Goal: Task Accomplishment & Management: Manage account settings

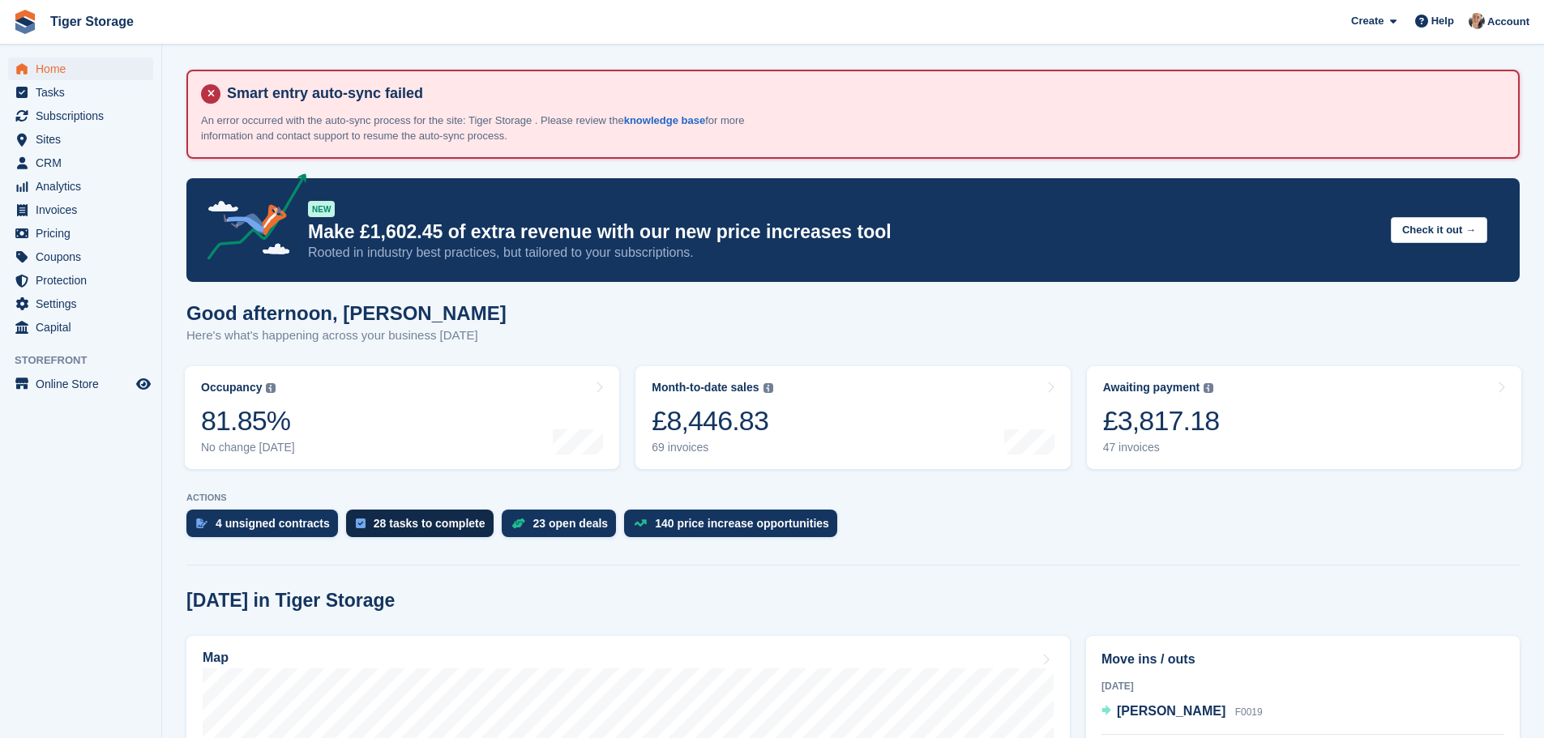
click at [420, 524] on div "28 tasks to complete" at bounding box center [430, 523] width 112 height 13
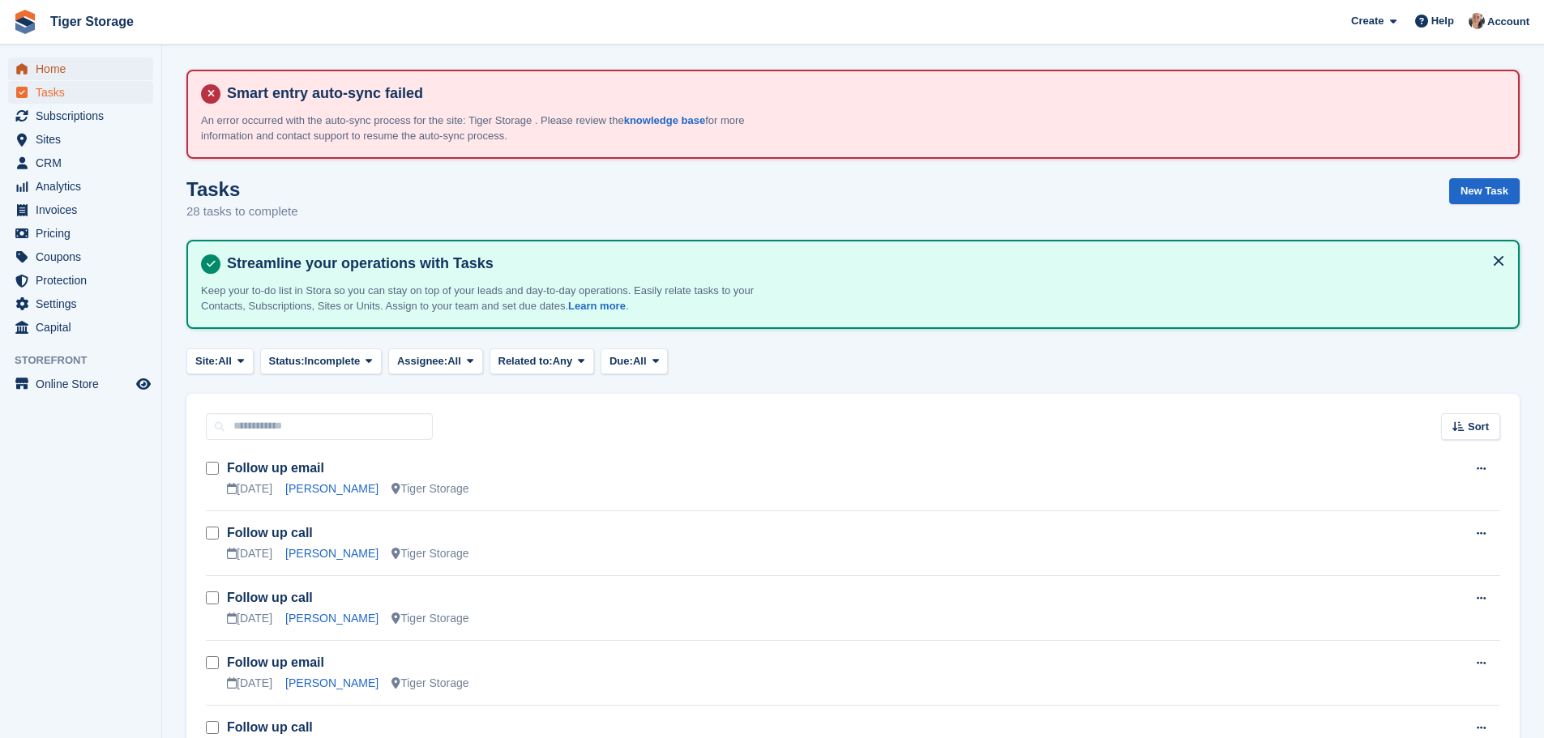
click at [73, 68] on span "Home" at bounding box center [84, 69] width 97 height 23
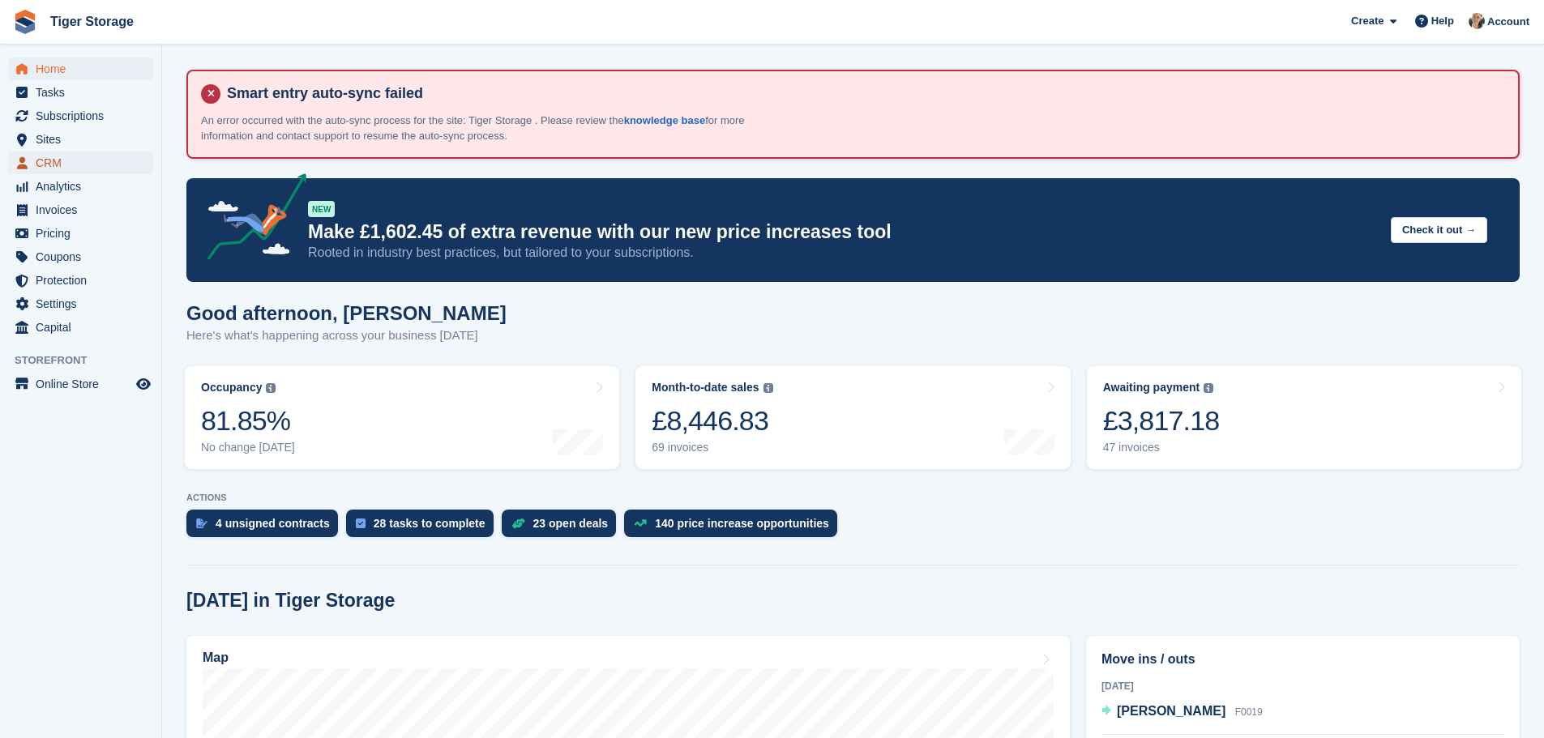
click at [62, 159] on span "CRM" at bounding box center [84, 163] width 97 height 23
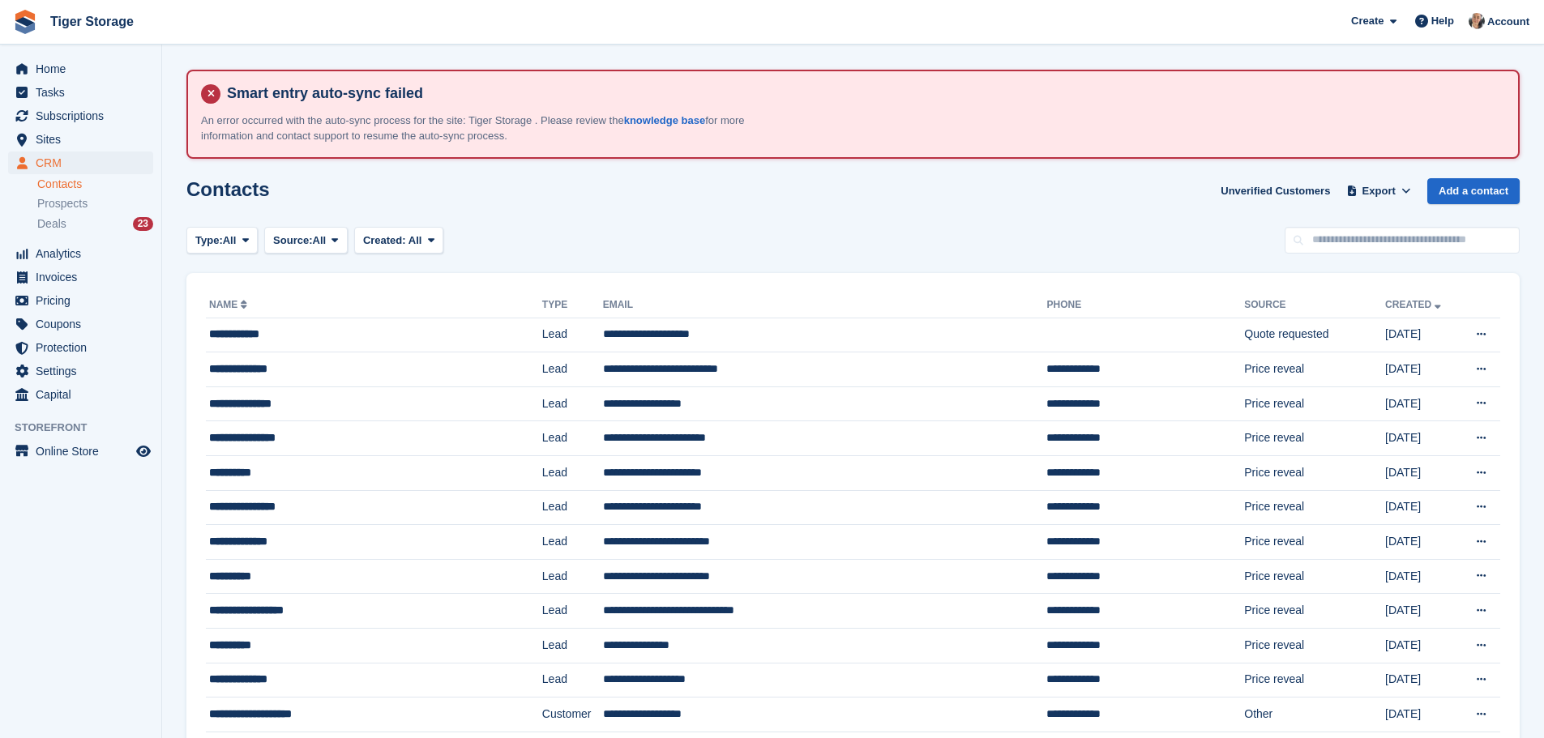
click at [1348, 247] on input "text" at bounding box center [1402, 240] width 235 height 27
type input "***"
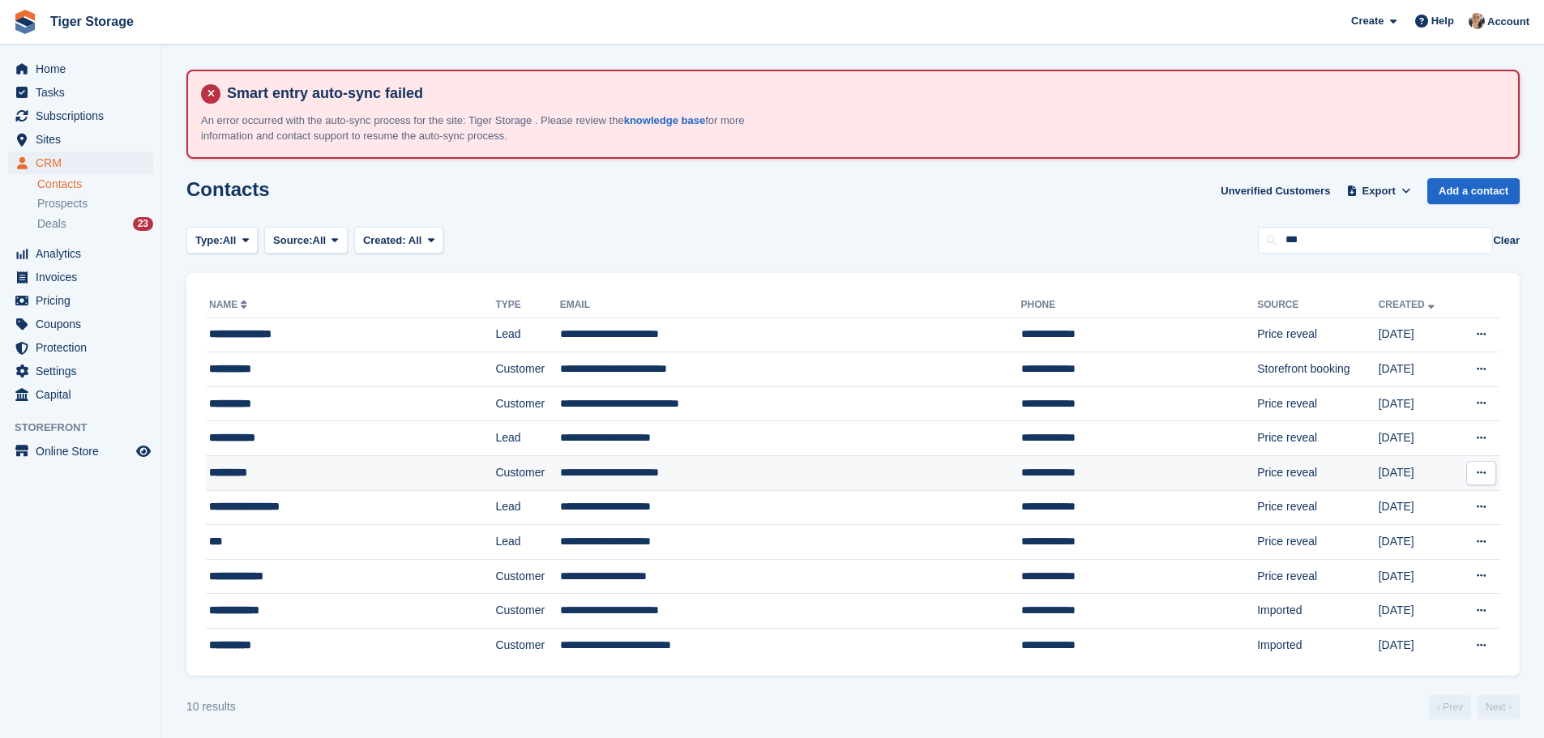
click at [299, 475] on div "*********" at bounding box center [318, 472] width 219 height 17
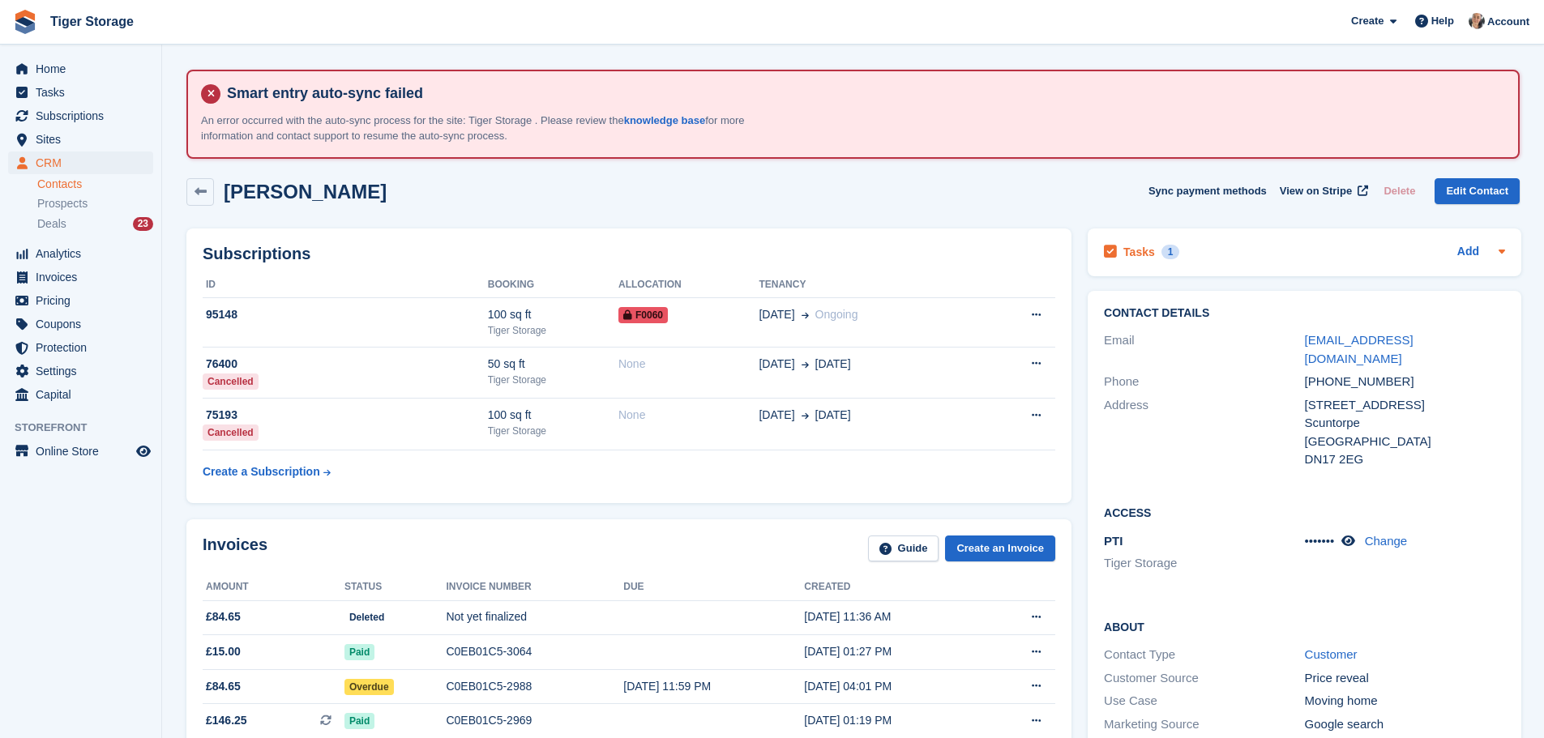
click at [1192, 257] on div "Tasks 1 Add" at bounding box center [1304, 253] width 401 height 22
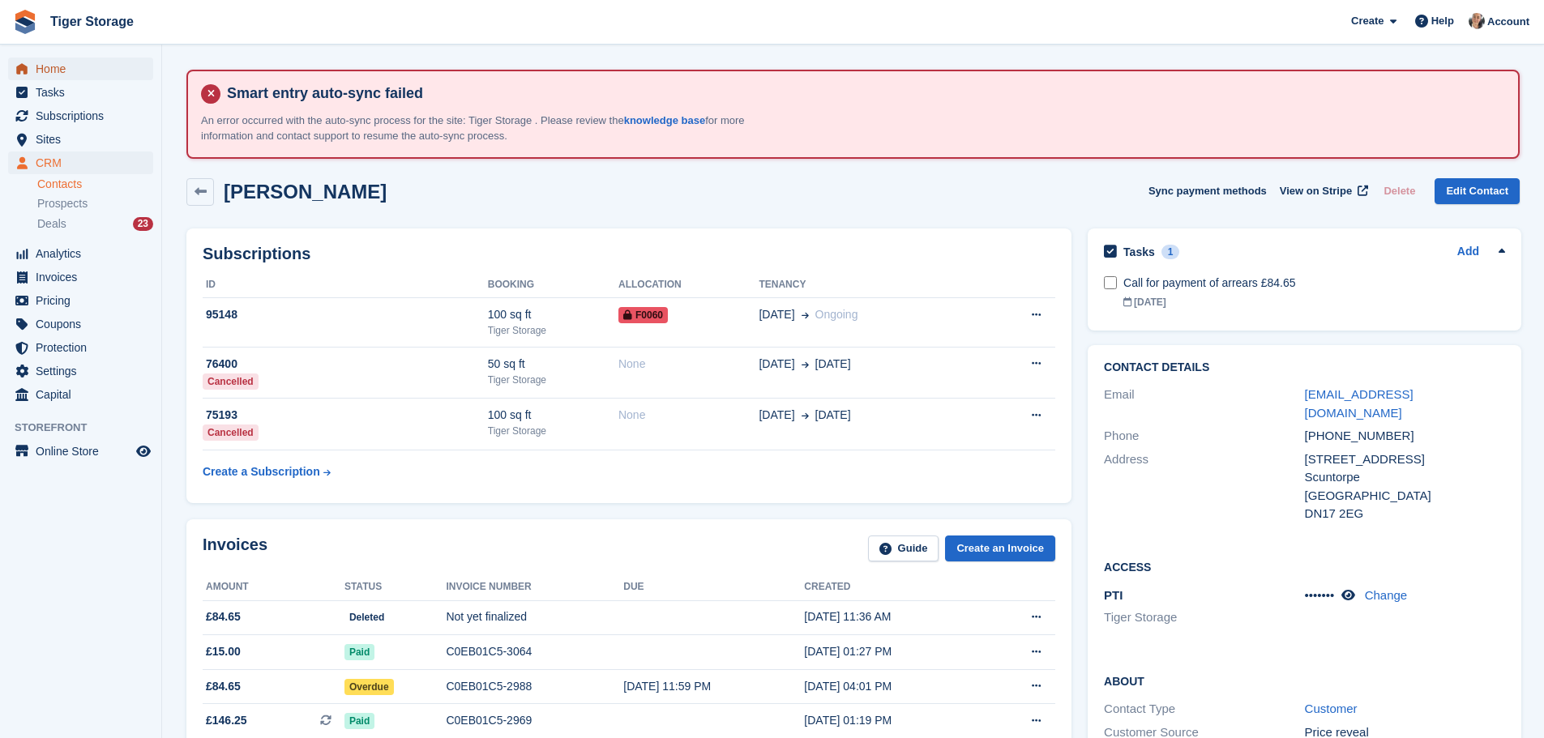
click at [62, 71] on span "Home" at bounding box center [84, 69] width 97 height 23
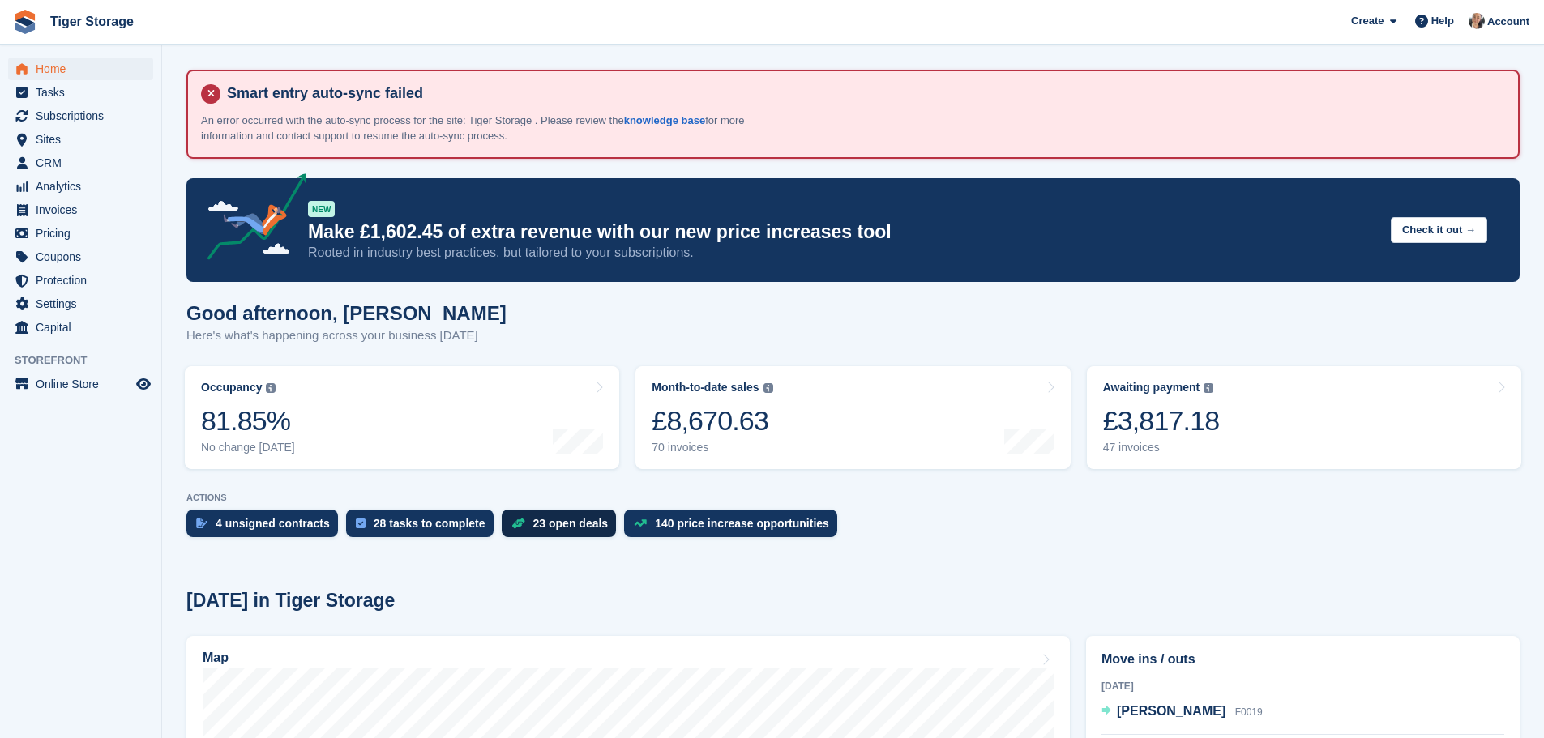
click at [533, 523] on div "23 open deals" at bounding box center [570, 523] width 75 height 13
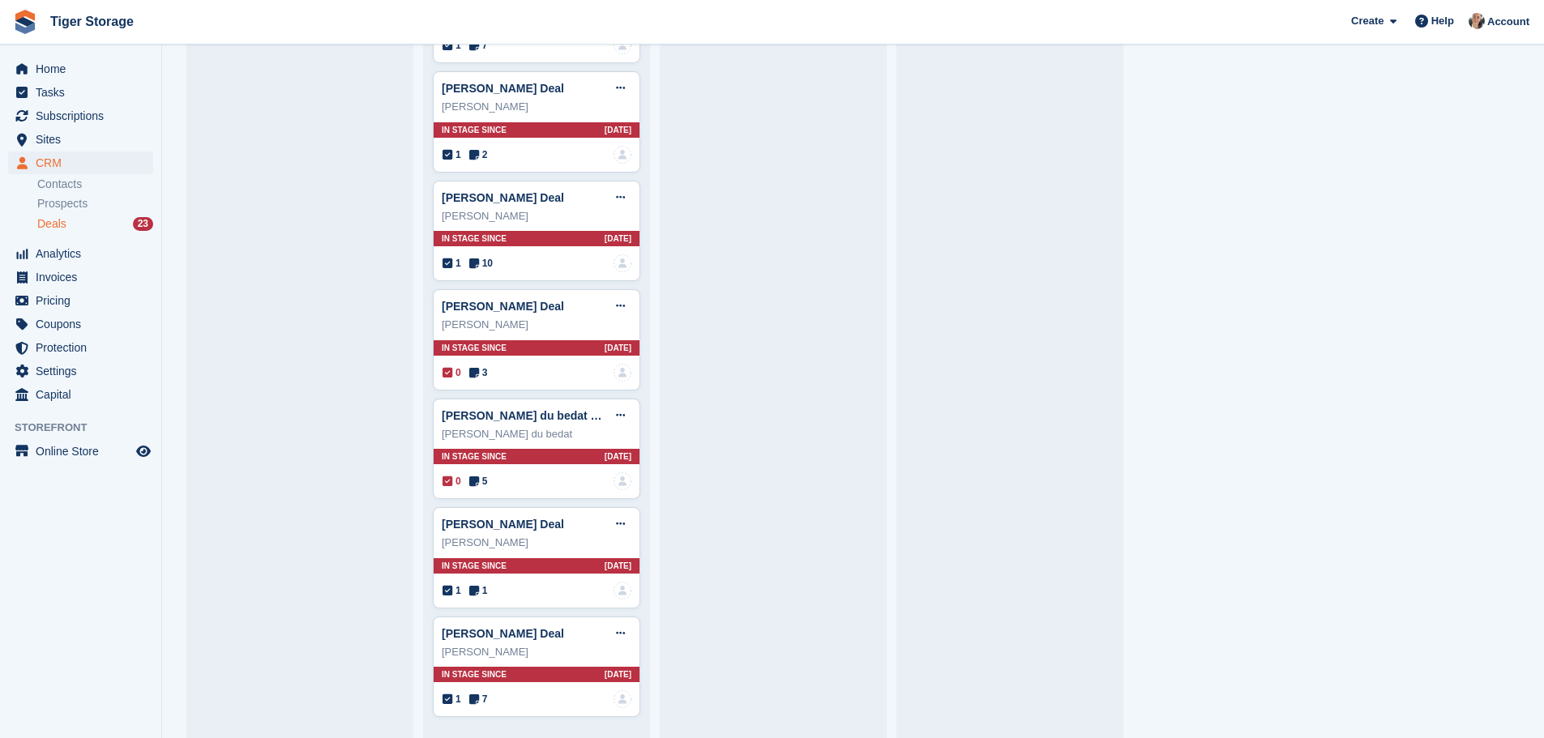
scroll to position [2114, 0]
click at [530, 630] on link "Stacey Davey Deal" at bounding box center [503, 633] width 122 height 13
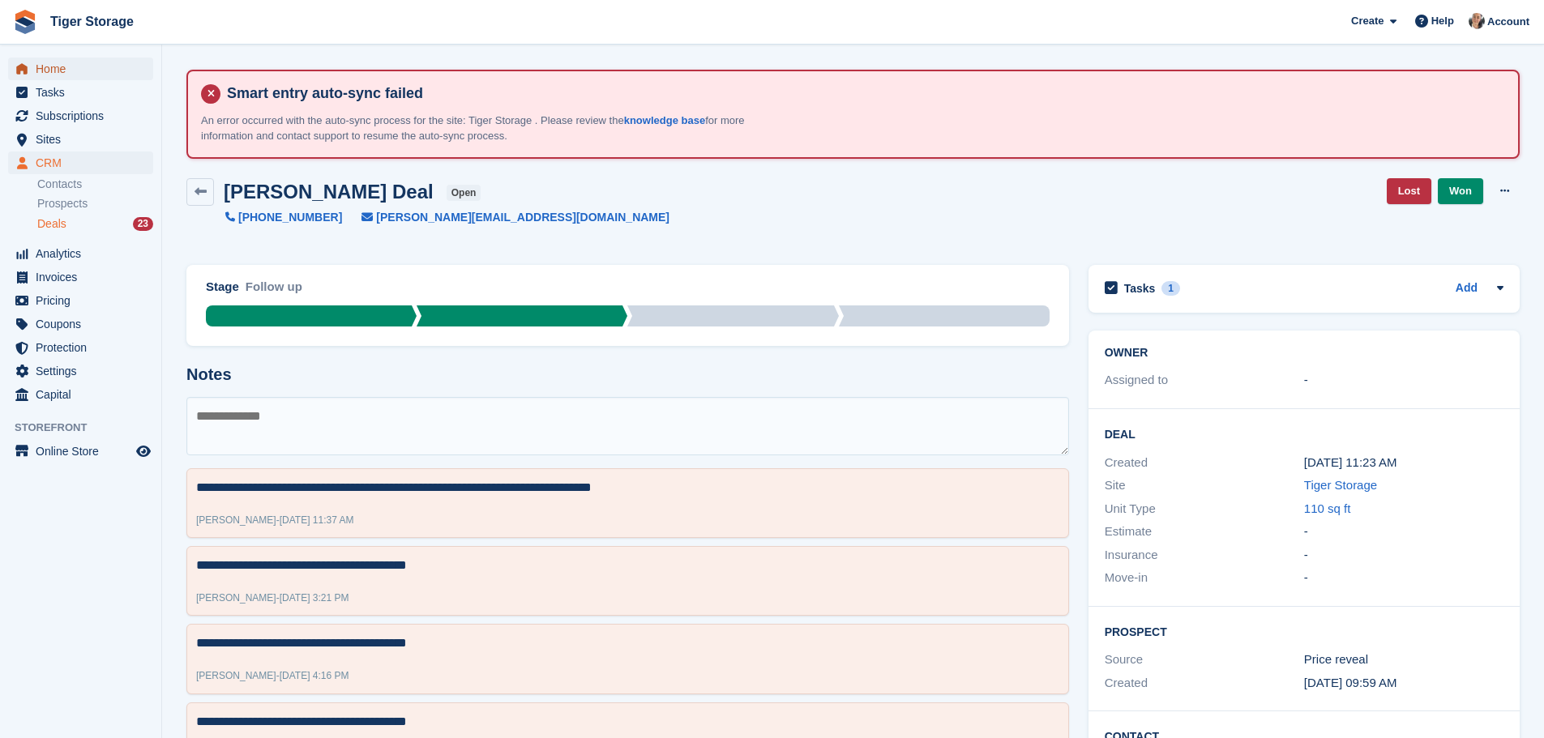
click at [89, 72] on span "Home" at bounding box center [84, 69] width 97 height 23
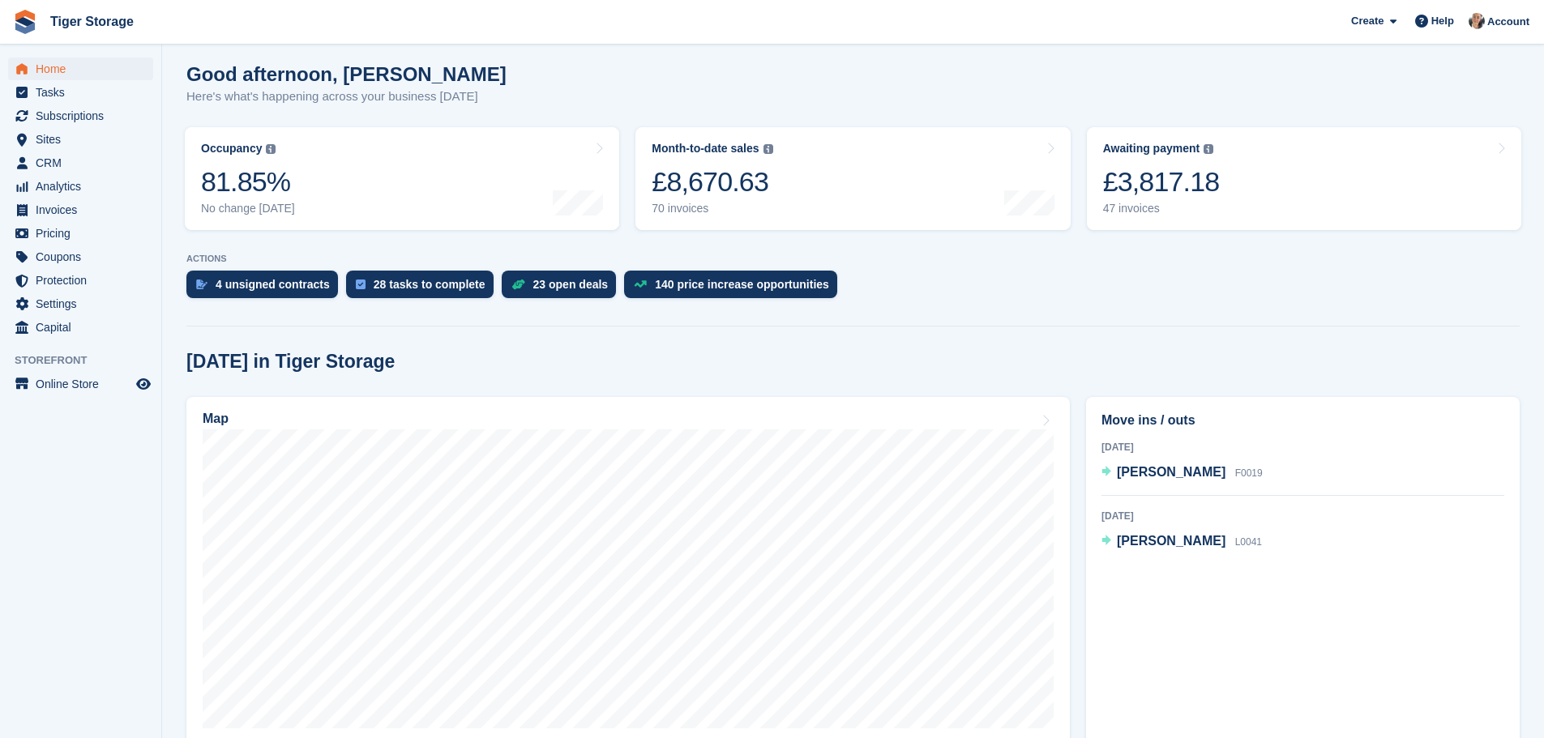
scroll to position [324, 0]
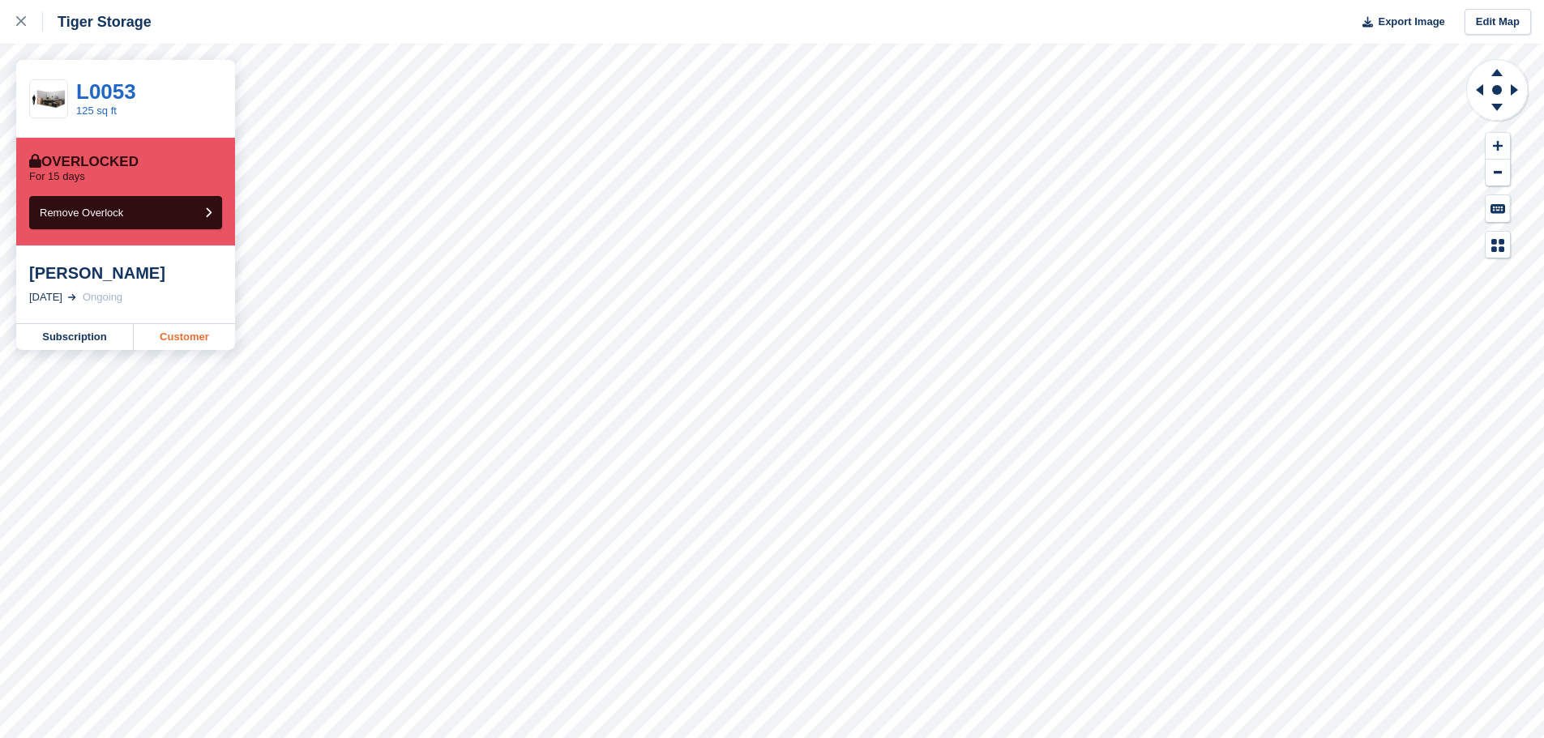
click at [165, 340] on link "Customer" at bounding box center [184, 337] width 101 height 26
click at [13, 16] on link at bounding box center [21, 22] width 43 height 44
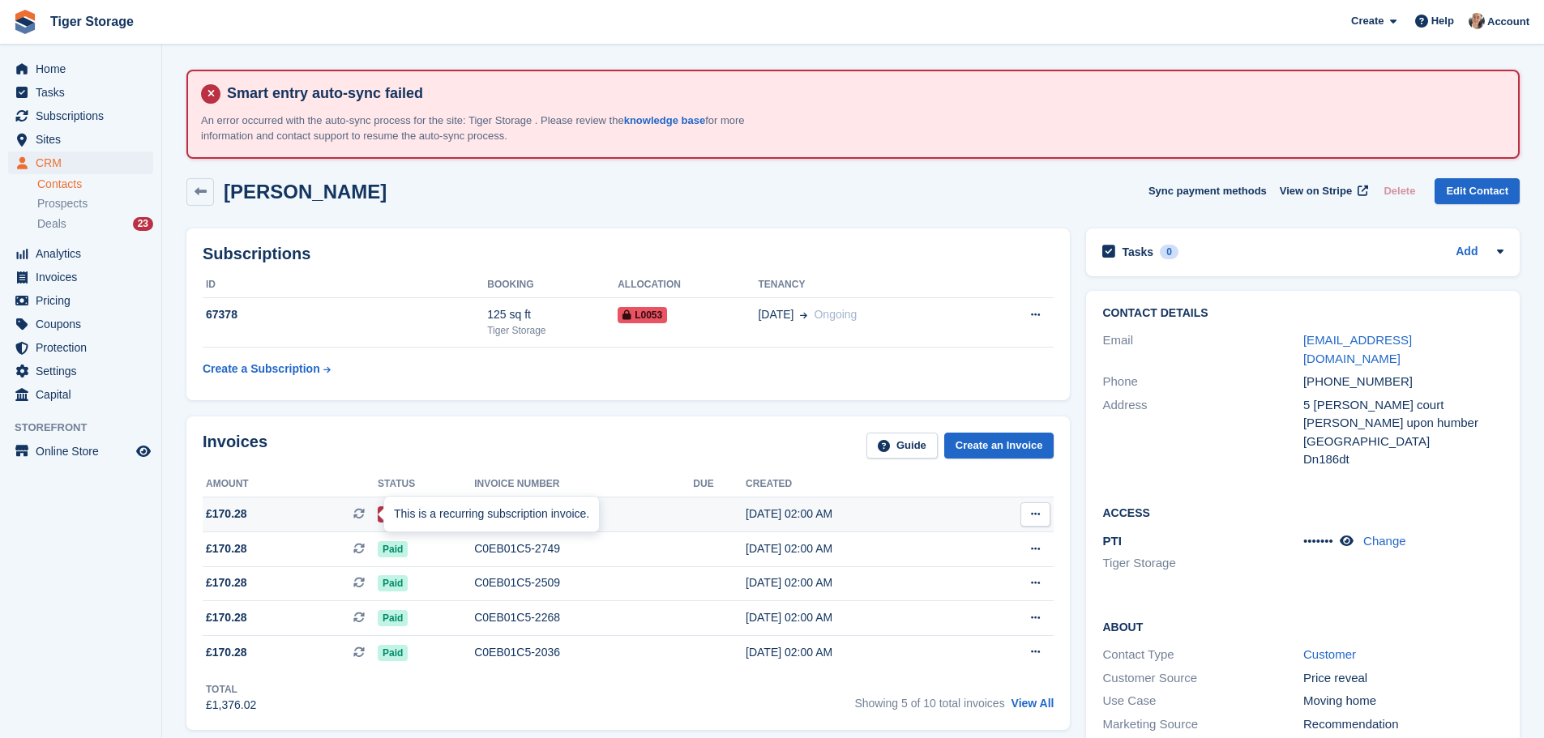
click at [357, 511] on icon at bounding box center [358, 513] width 11 height 11
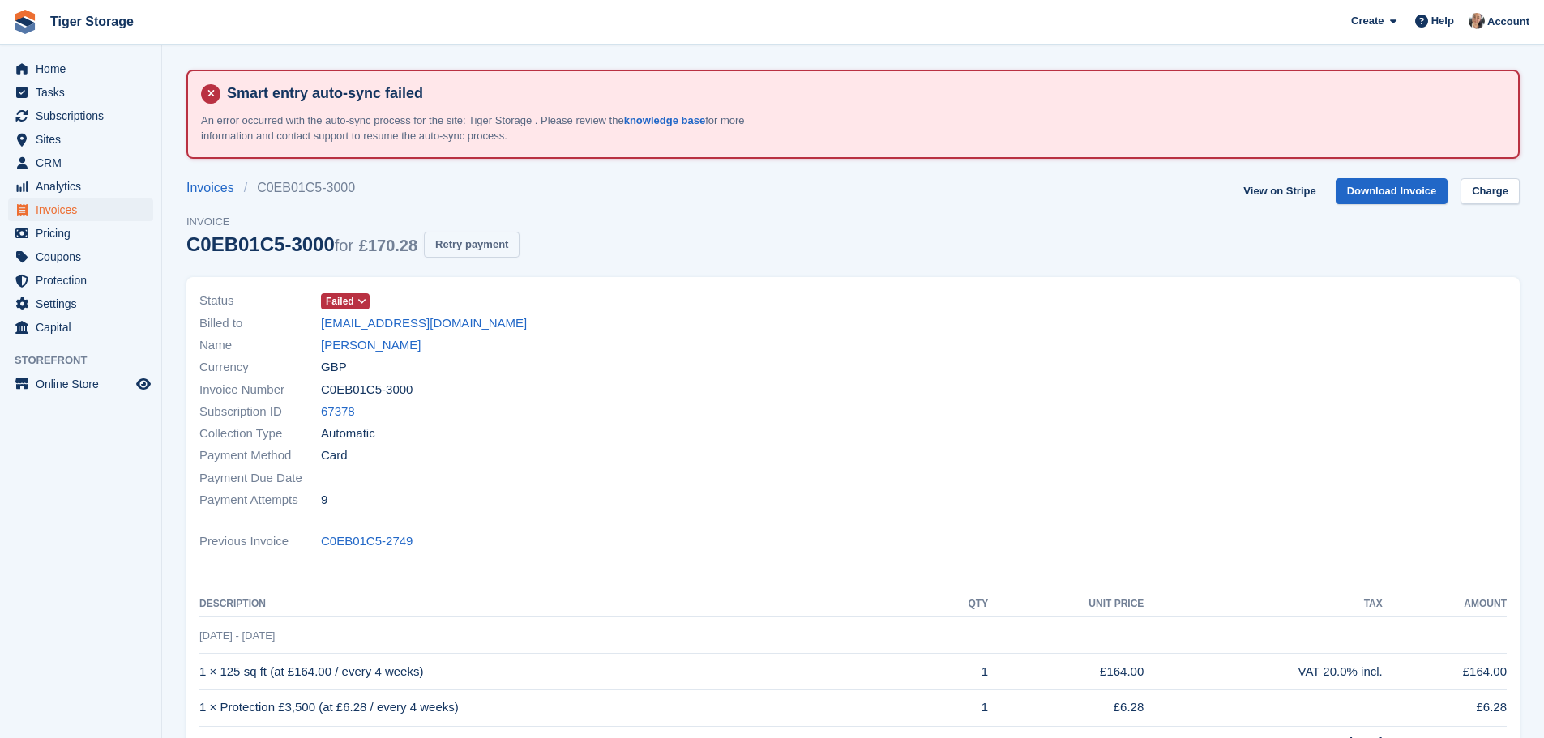
click at [466, 246] on button "Retry payment" at bounding box center [472, 245] width 96 height 27
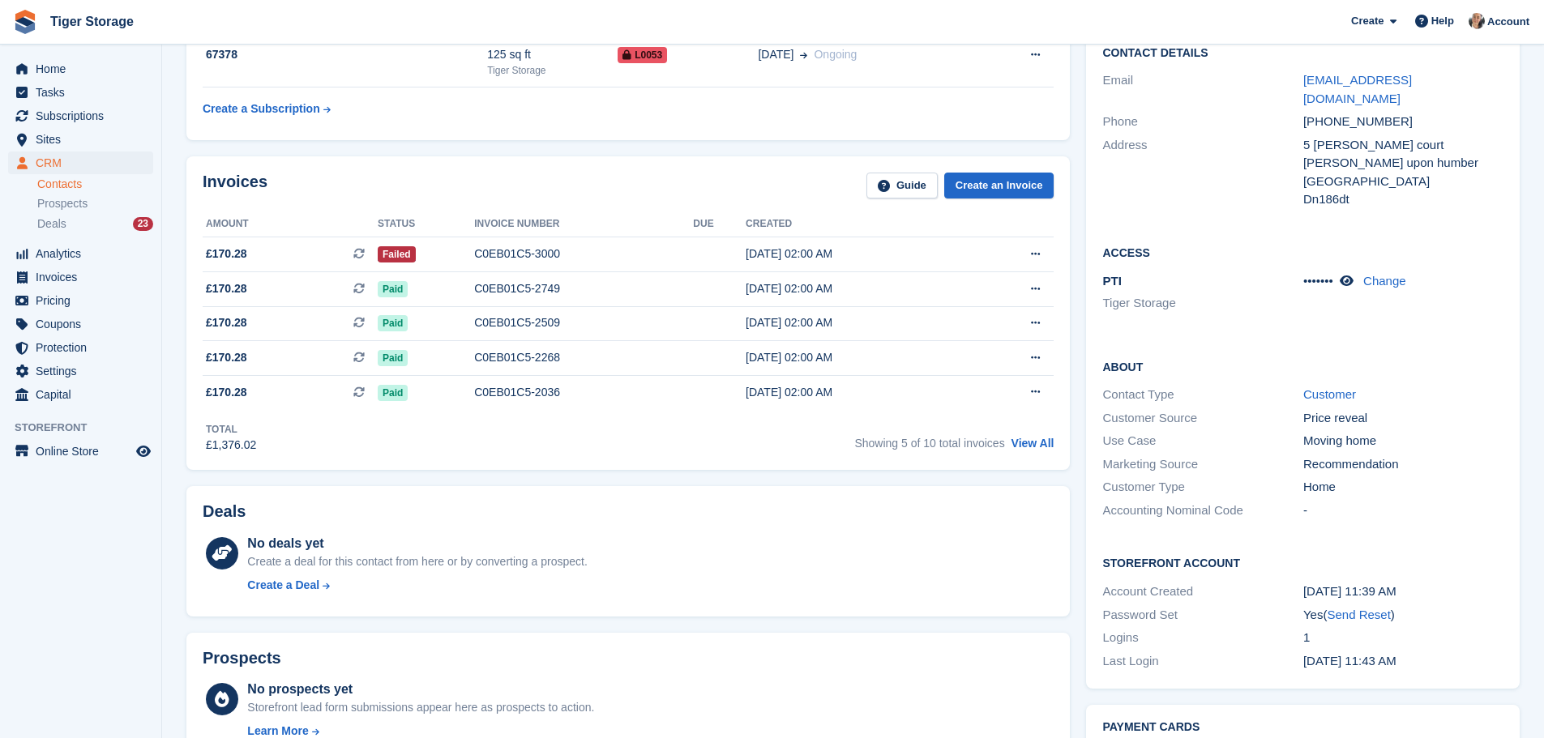
scroll to position [243, 0]
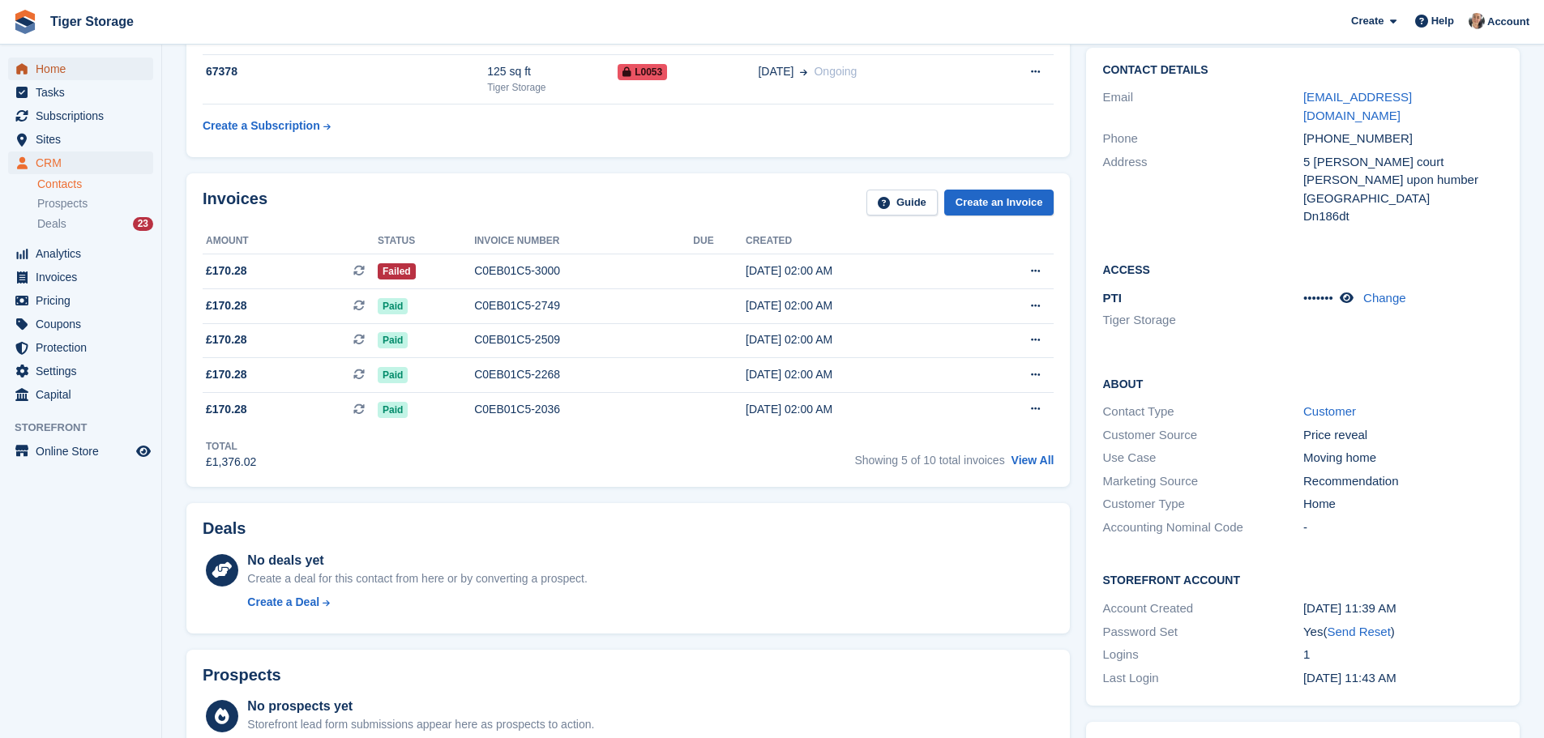
click at [53, 71] on span "Home" at bounding box center [84, 69] width 97 height 23
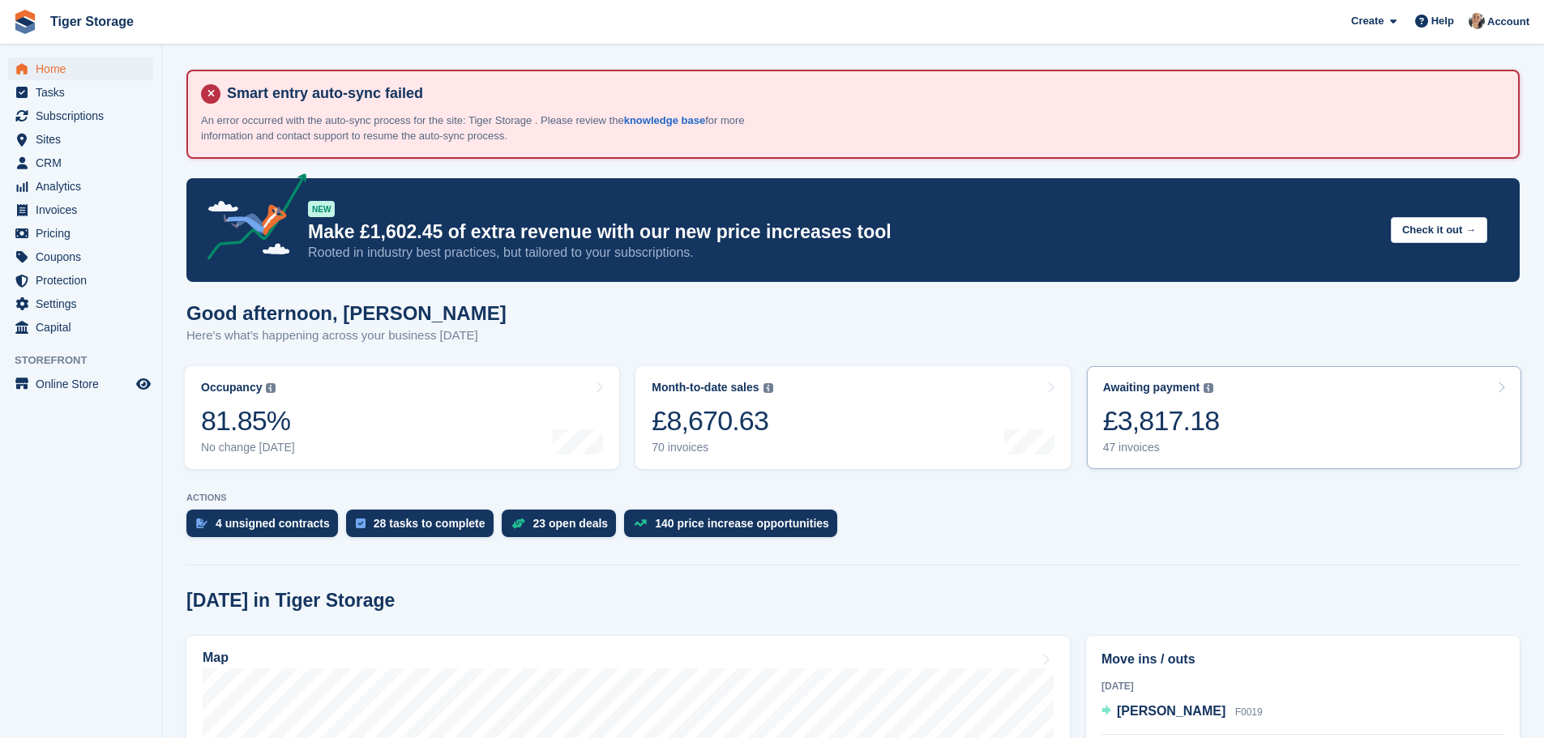
click at [1196, 438] on div "£3,817.18" at bounding box center [1161, 420] width 117 height 33
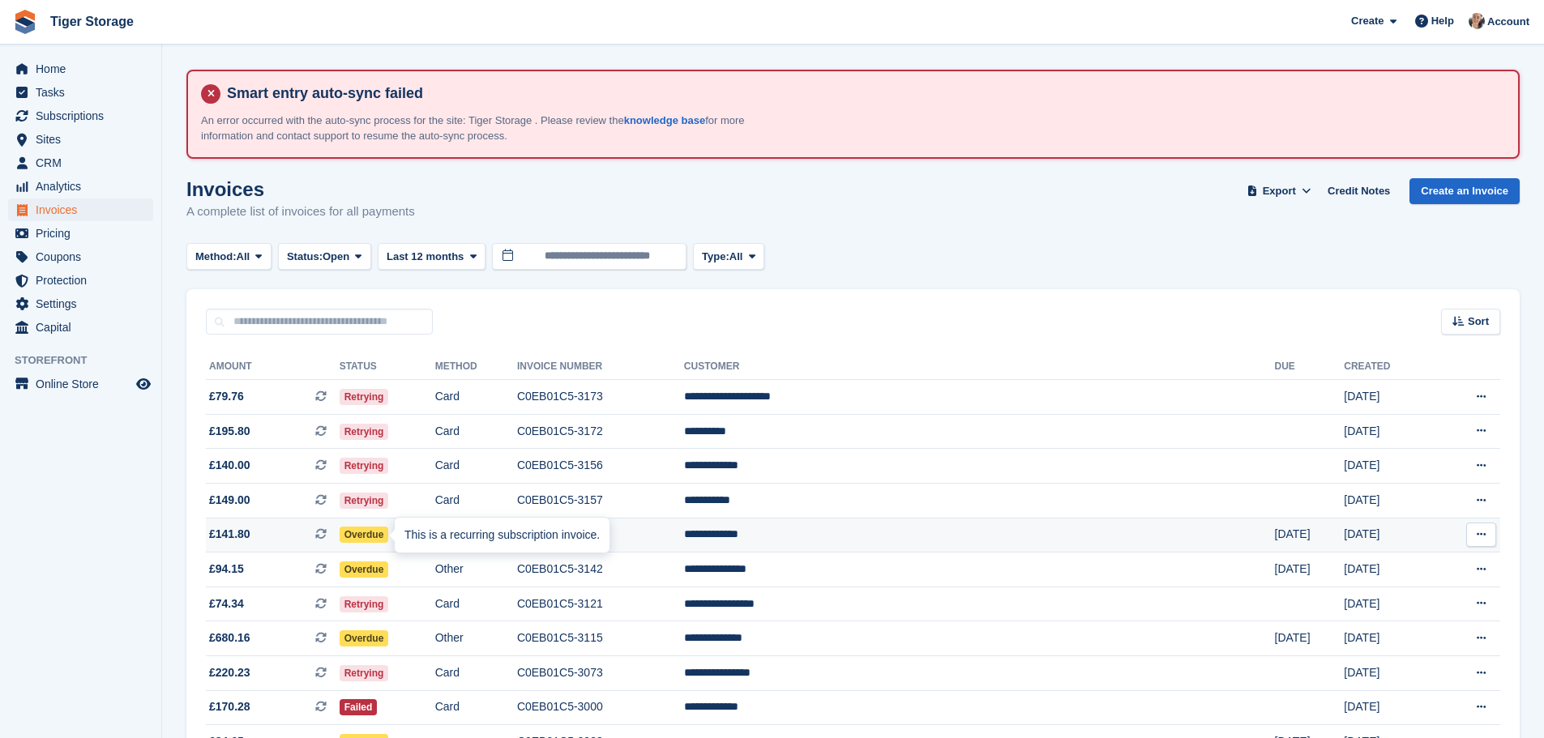
click at [327, 533] on icon at bounding box center [320, 533] width 11 height 11
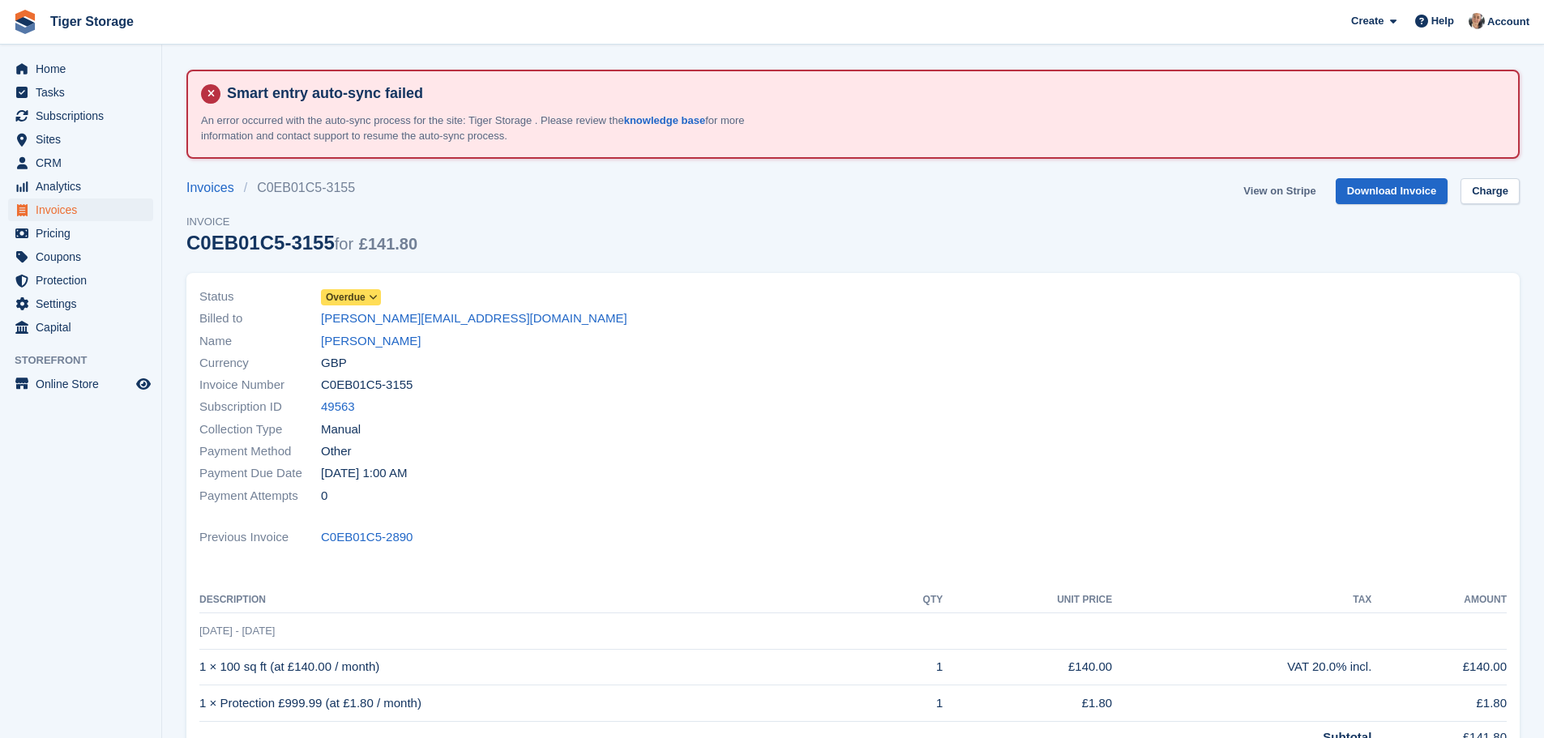
click at [1274, 188] on link "View on Stripe" at bounding box center [1279, 191] width 85 height 27
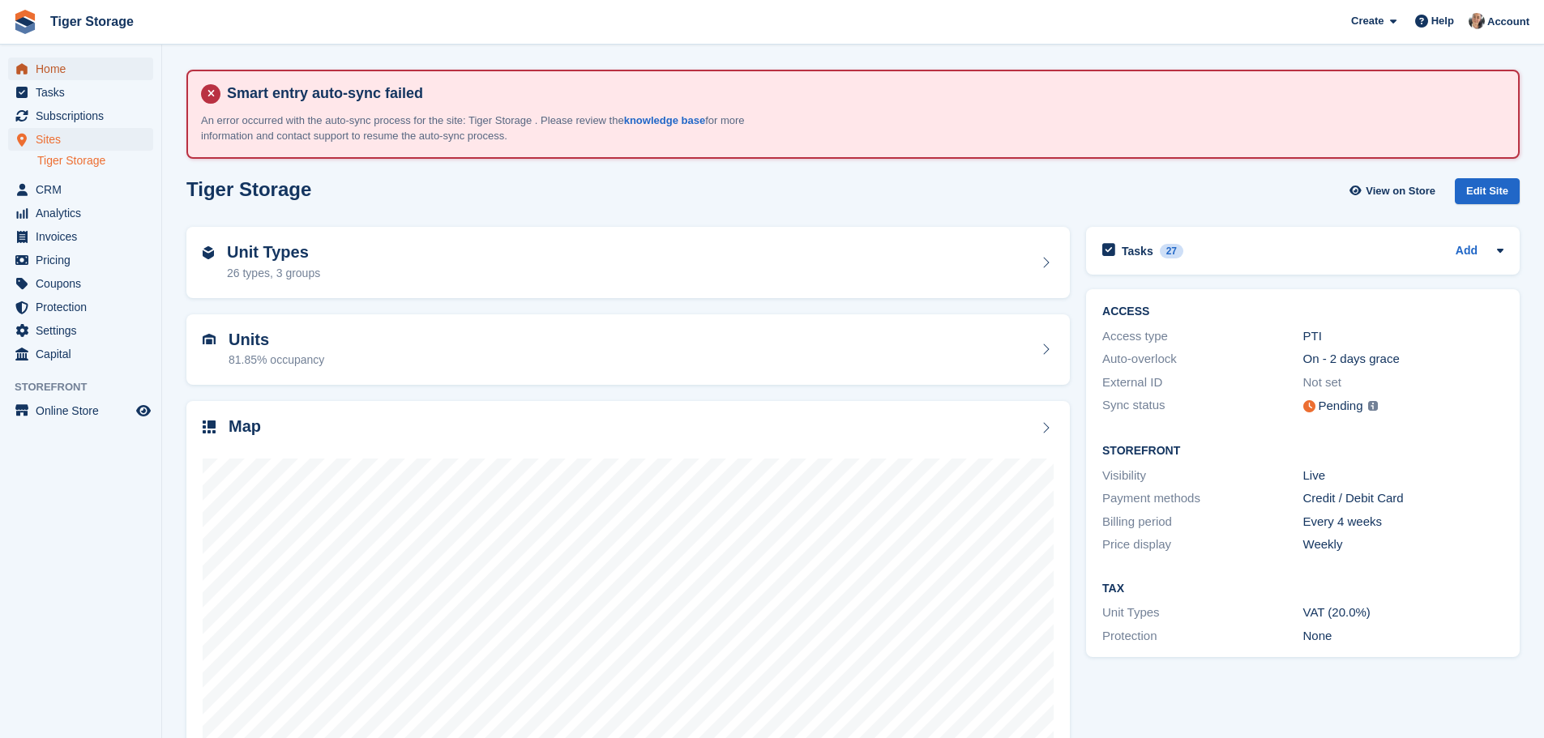
click at [58, 76] on span "Home" at bounding box center [84, 69] width 97 height 23
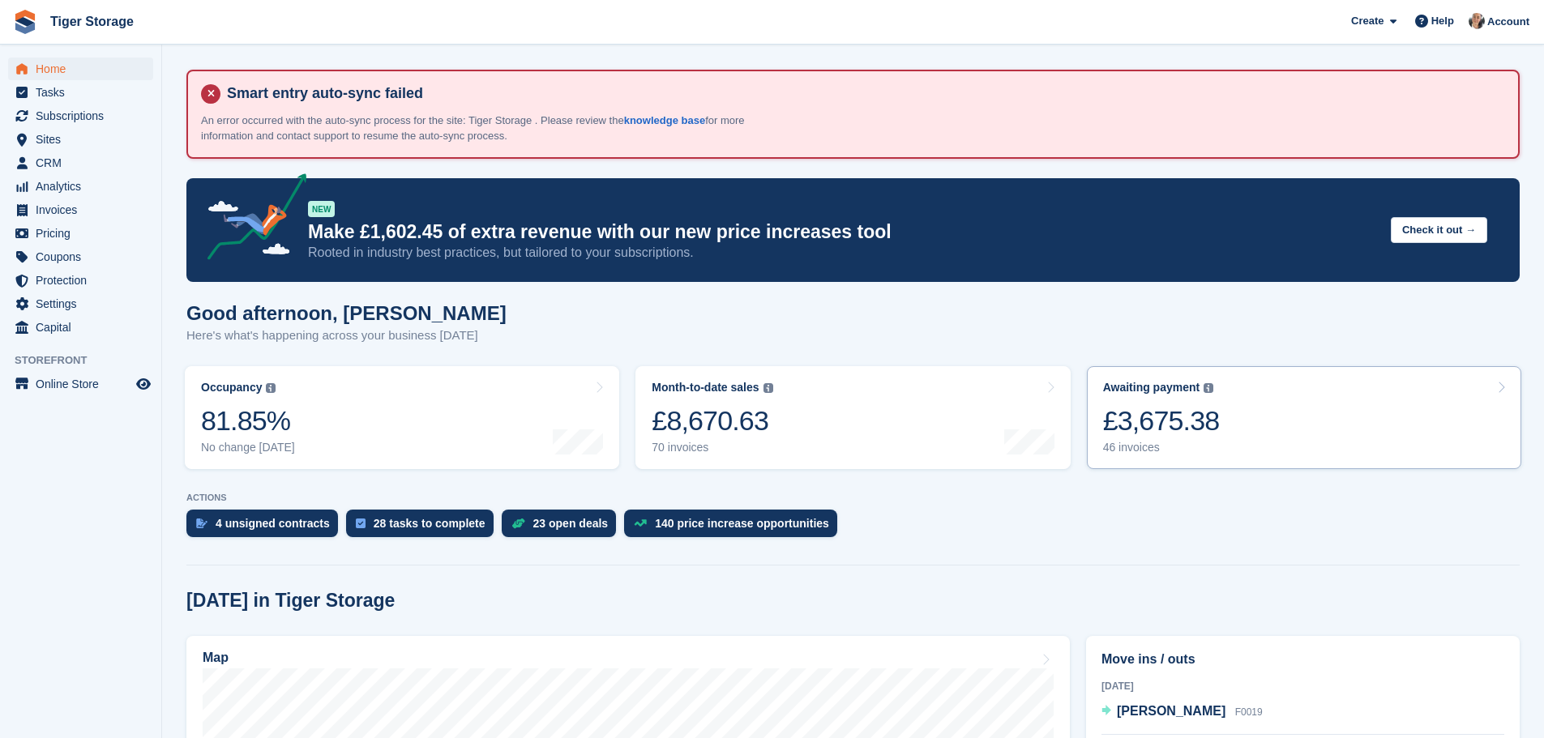
click at [1260, 424] on link "Awaiting payment The total outstanding balance on all open invoices. £3,675.38 …" at bounding box center [1304, 417] width 434 height 103
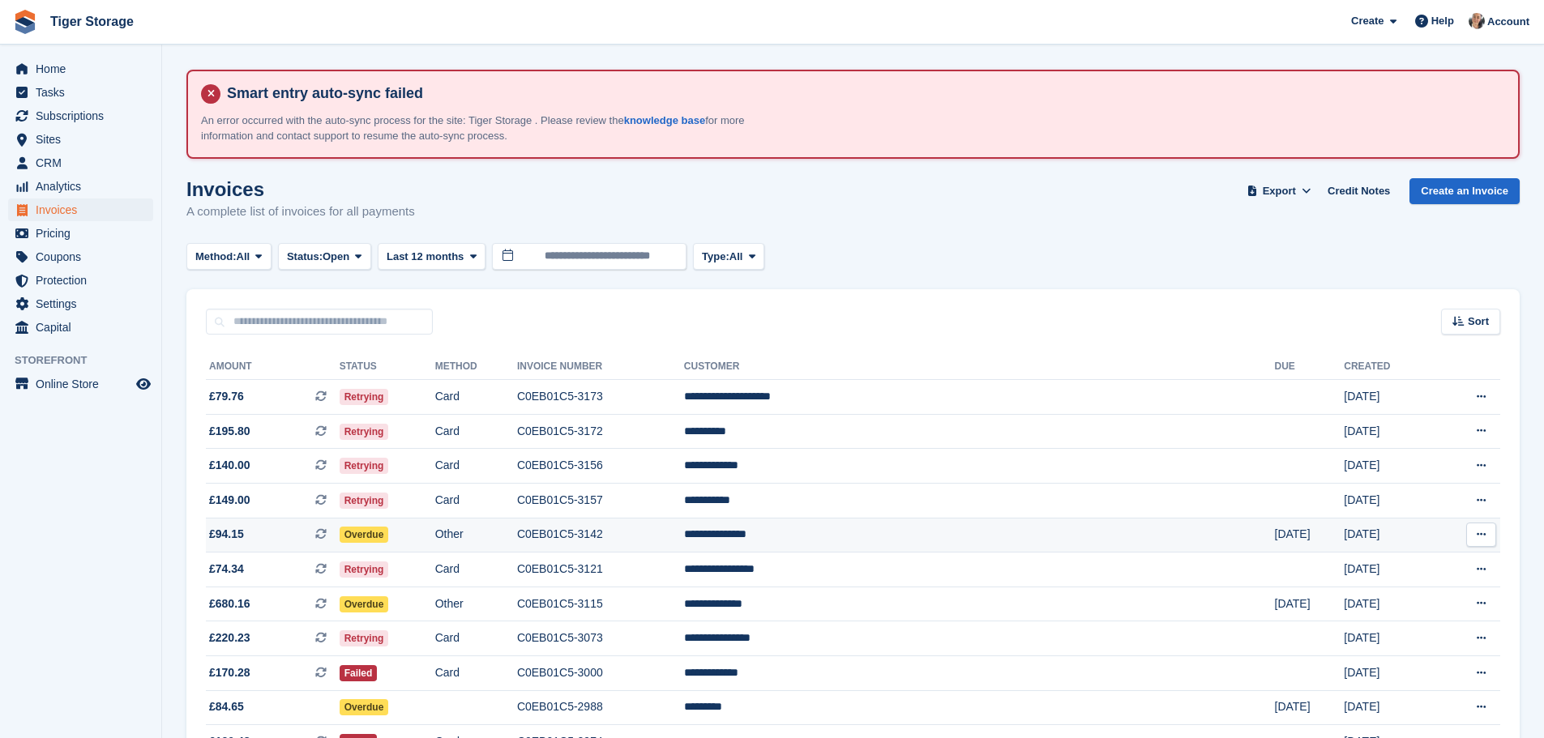
click at [884, 537] on td "**********" at bounding box center [979, 535] width 591 height 35
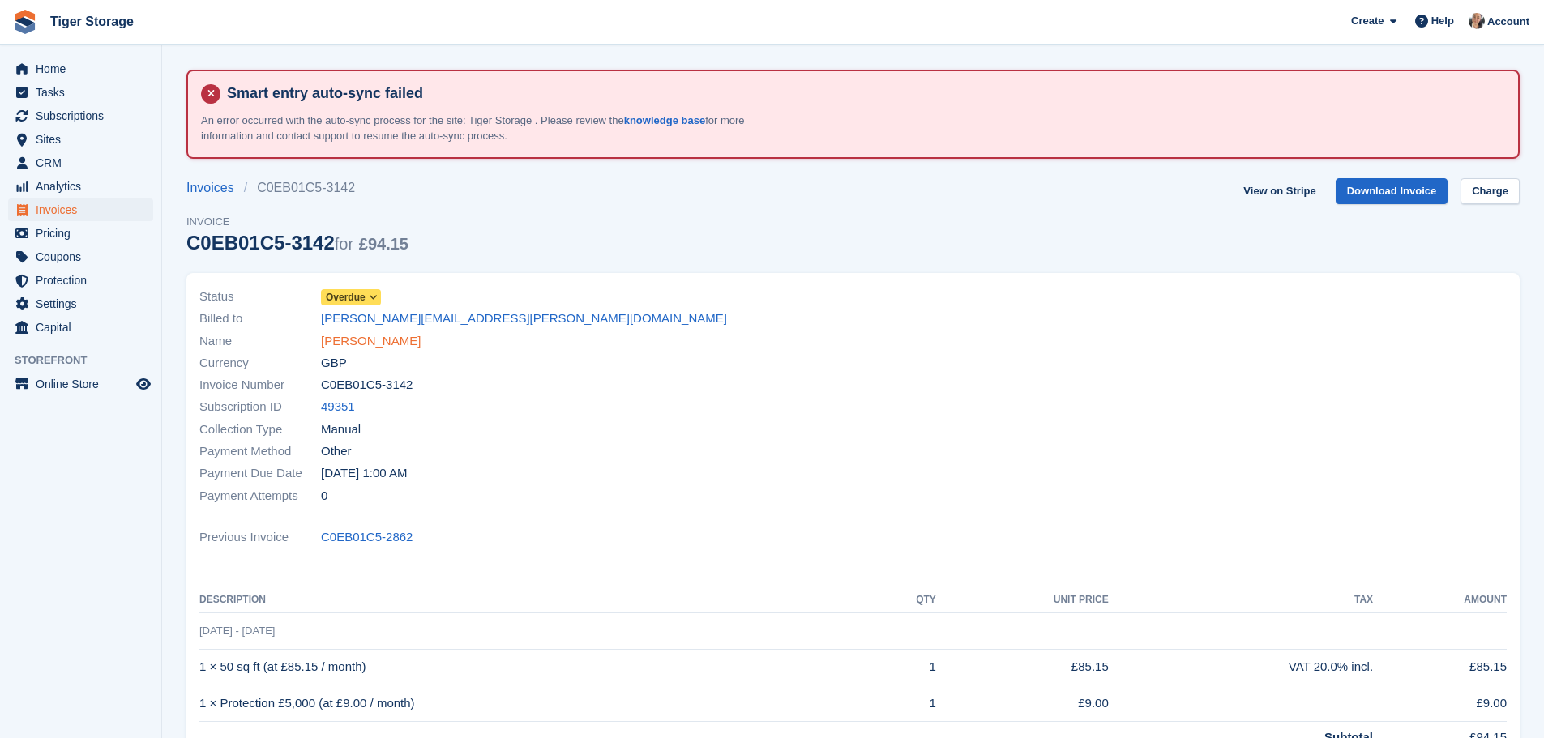
click at [379, 340] on link "[PERSON_NAME]" at bounding box center [371, 341] width 100 height 19
click at [1269, 193] on link "View on Stripe" at bounding box center [1279, 191] width 85 height 27
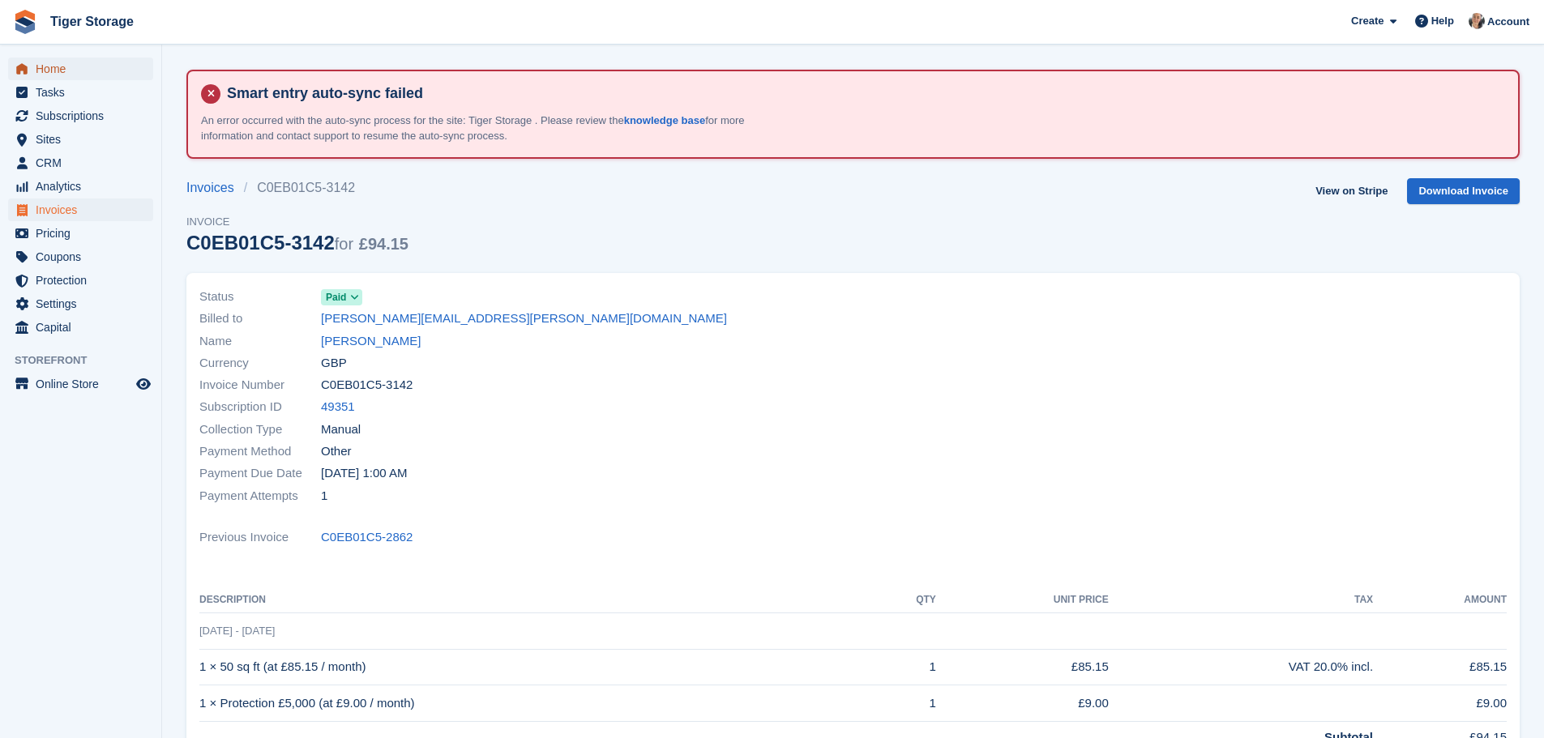
click at [71, 74] on span "Home" at bounding box center [84, 69] width 97 height 23
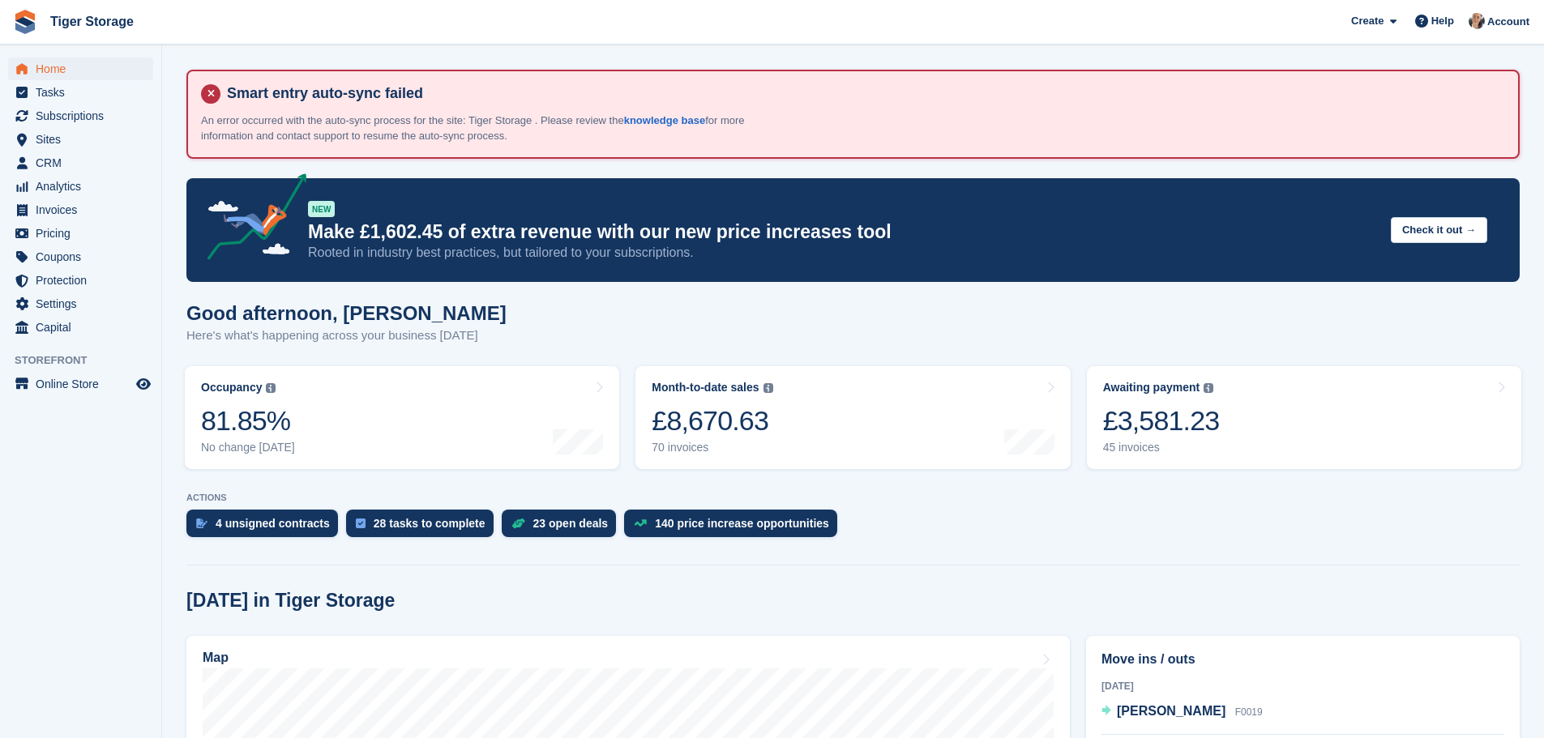
click at [1175, 404] on div "£3,581.23" at bounding box center [1161, 420] width 117 height 33
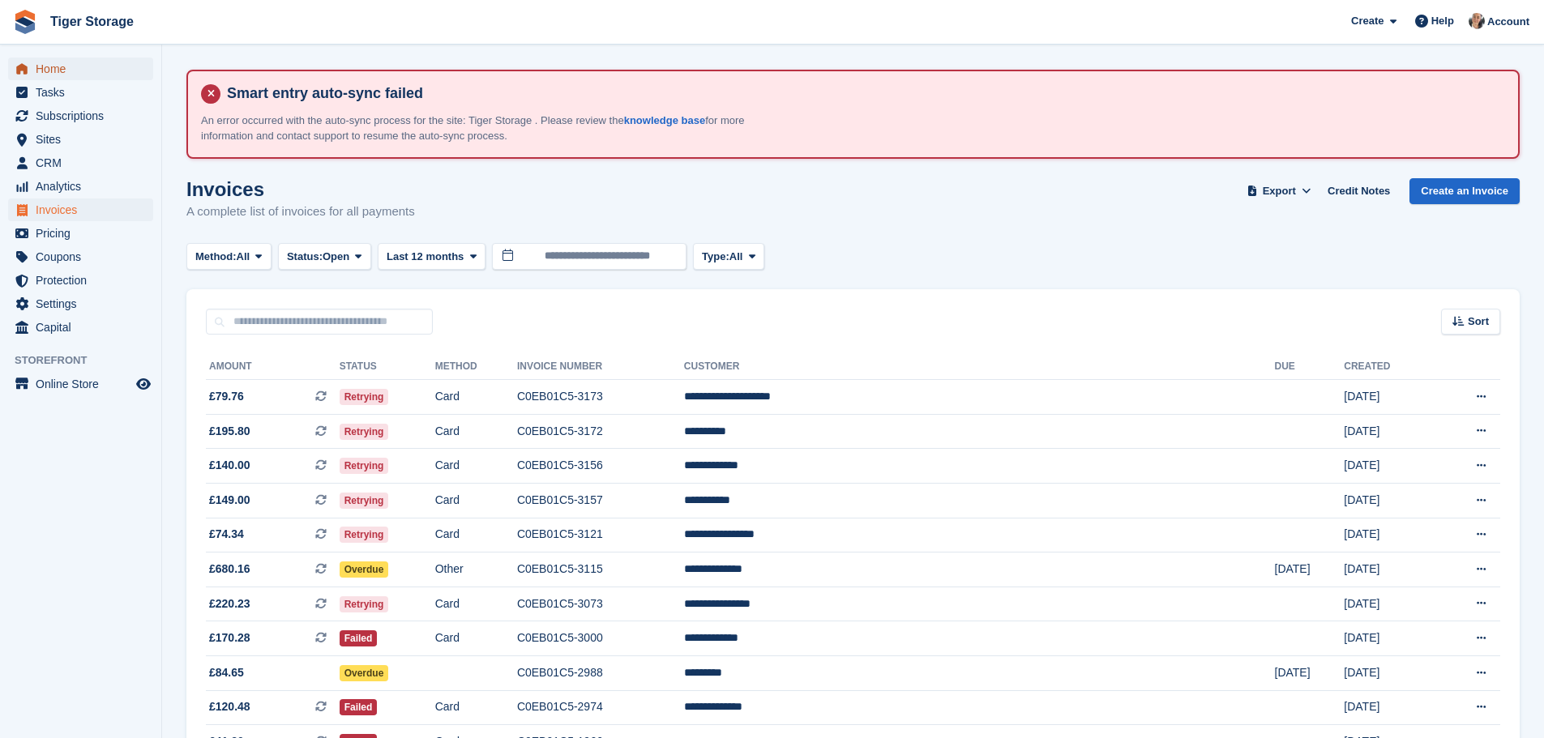
click at [54, 61] on span "Home" at bounding box center [84, 69] width 97 height 23
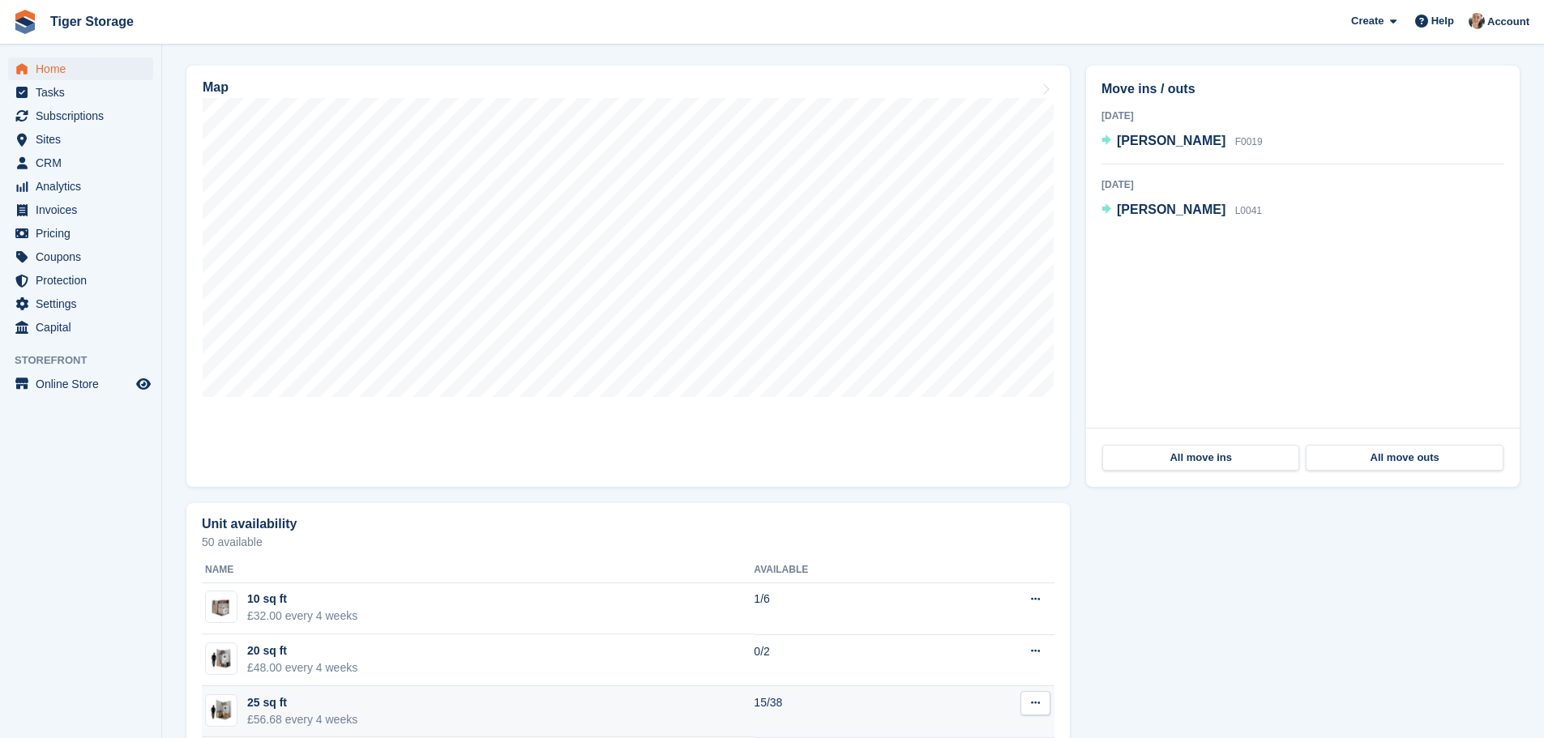
scroll to position [567, 0]
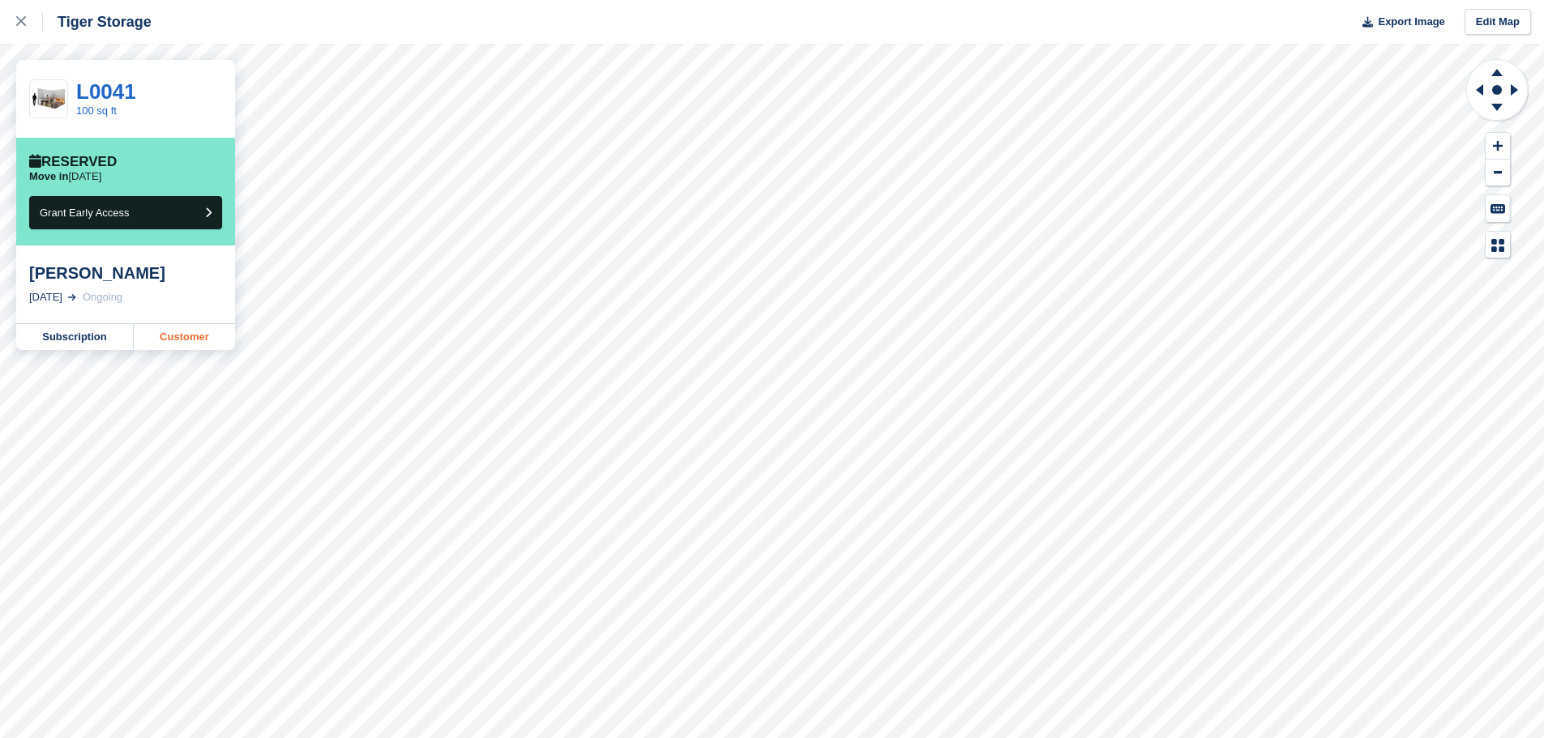
click at [166, 342] on link "Customer" at bounding box center [184, 337] width 101 height 26
click at [26, 34] on link at bounding box center [21, 22] width 43 height 44
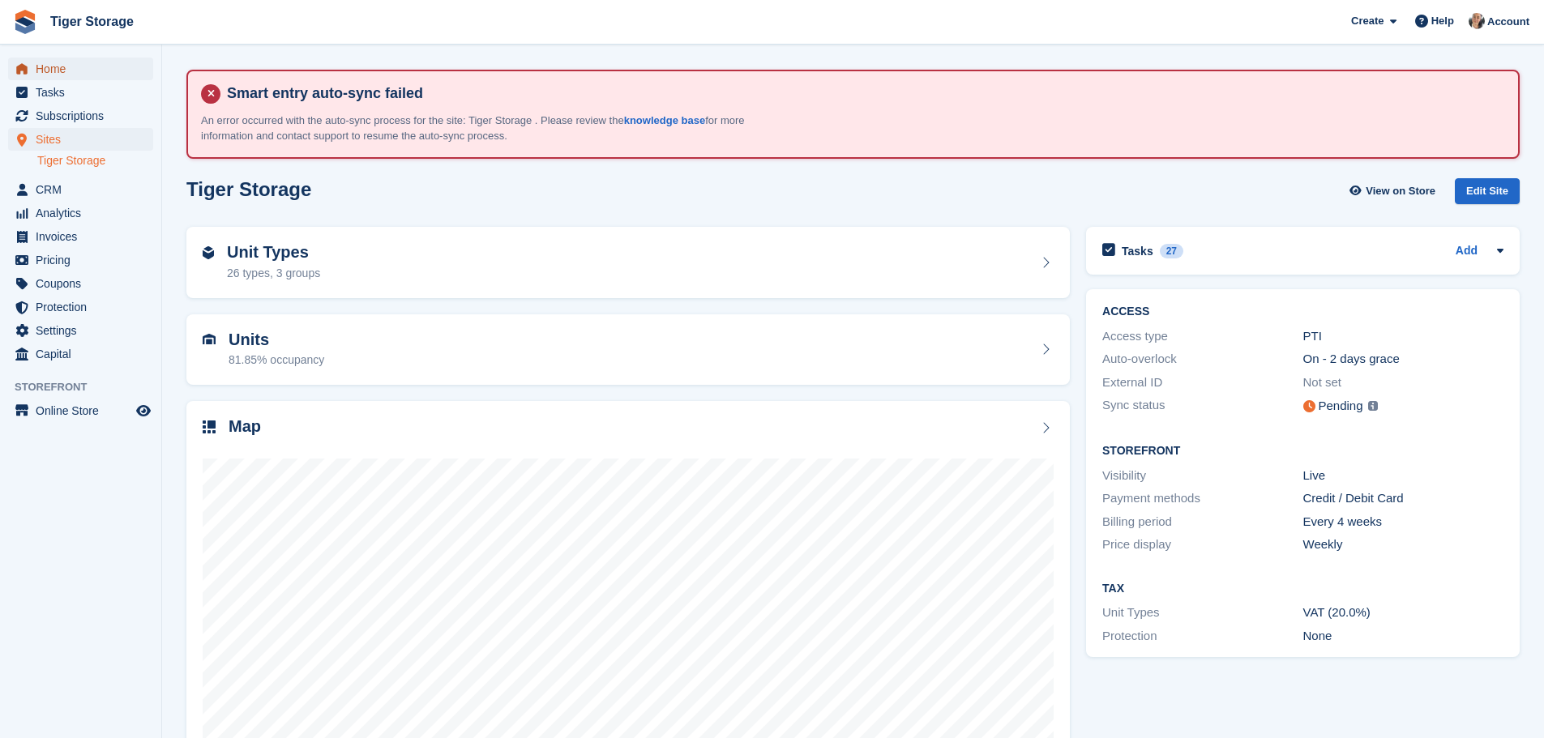
click at [47, 67] on span "Home" at bounding box center [84, 69] width 97 height 23
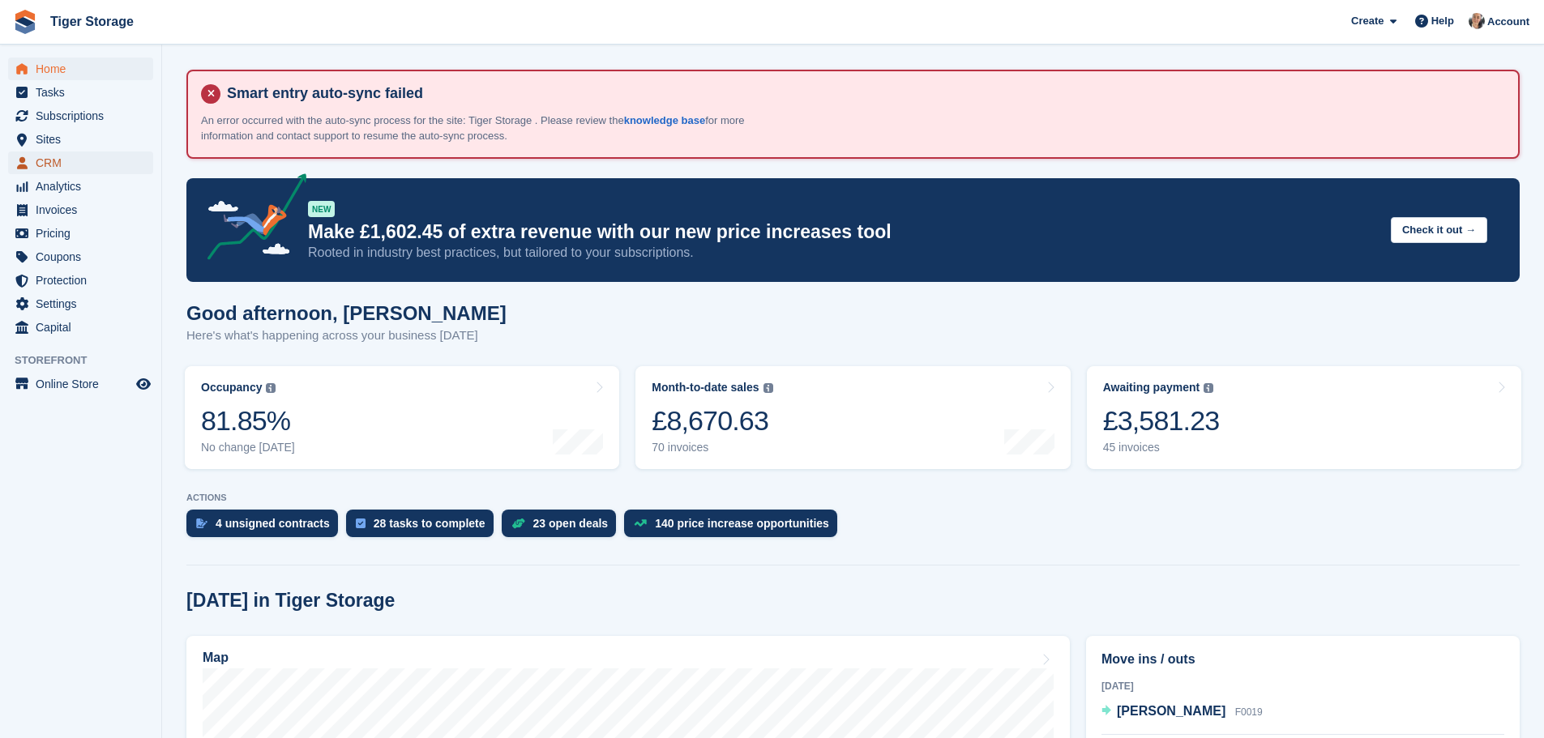
click at [81, 162] on span "CRM" at bounding box center [84, 163] width 97 height 23
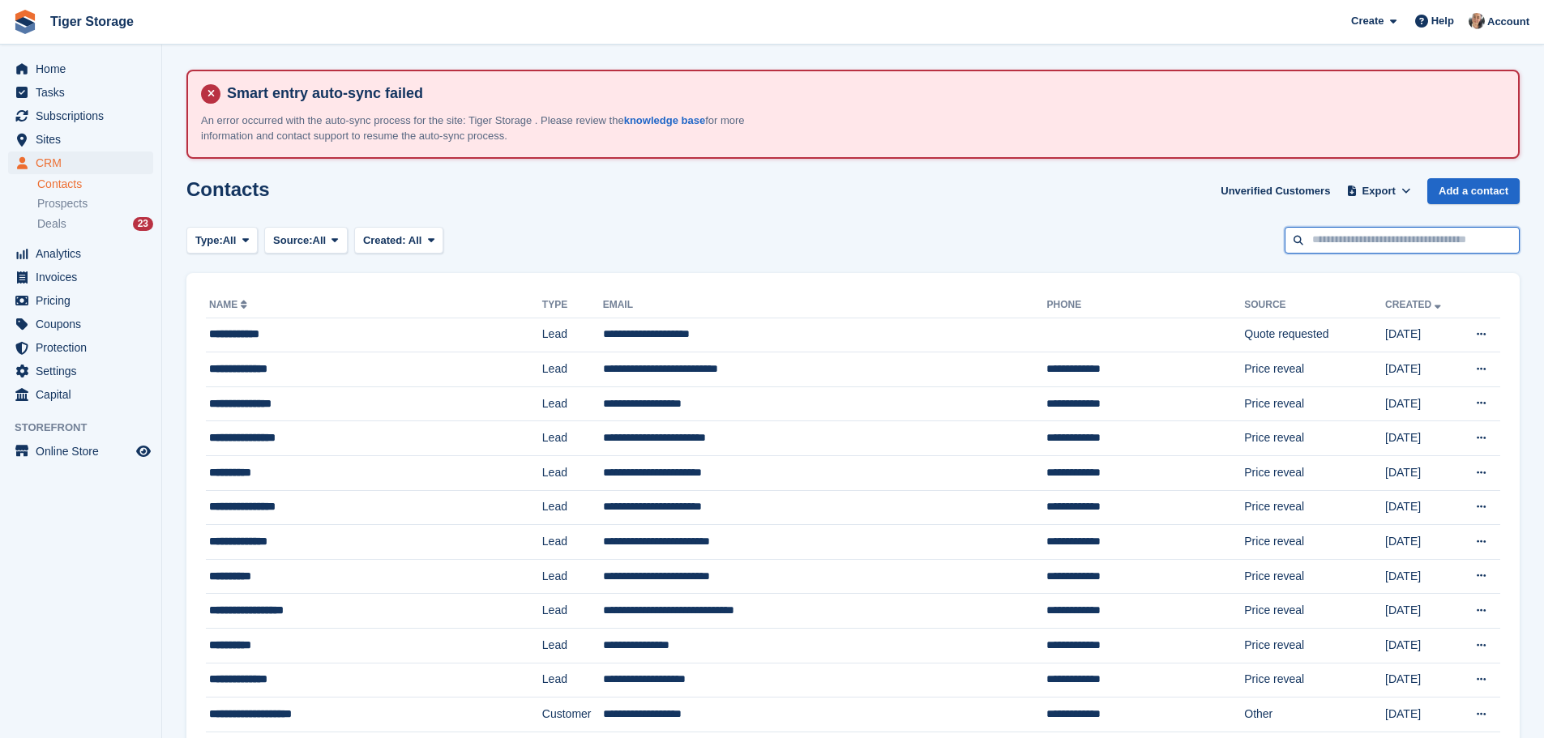
click at [1440, 246] on input "text" at bounding box center [1402, 240] width 235 height 27
type input "*****"
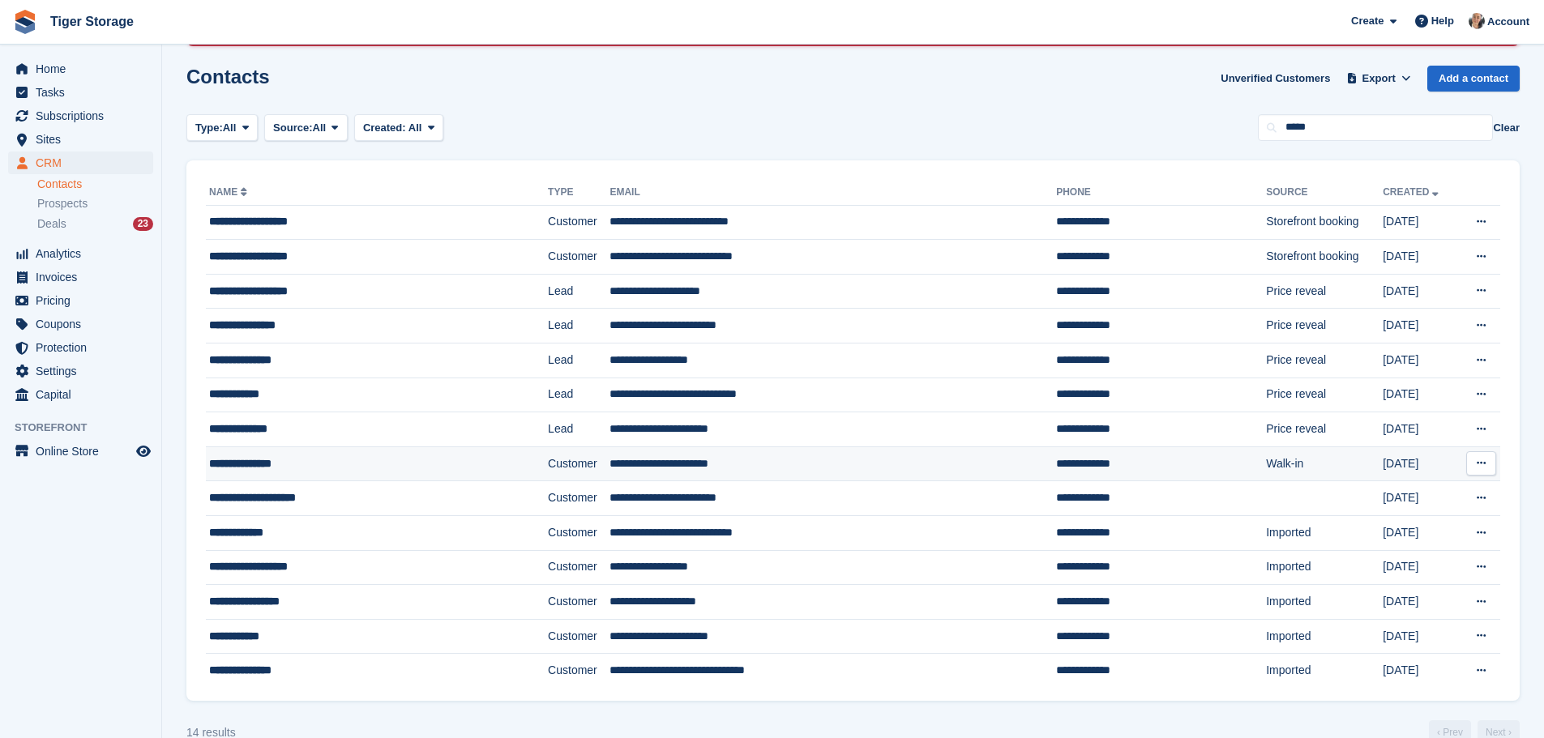
scroll to position [143, 0]
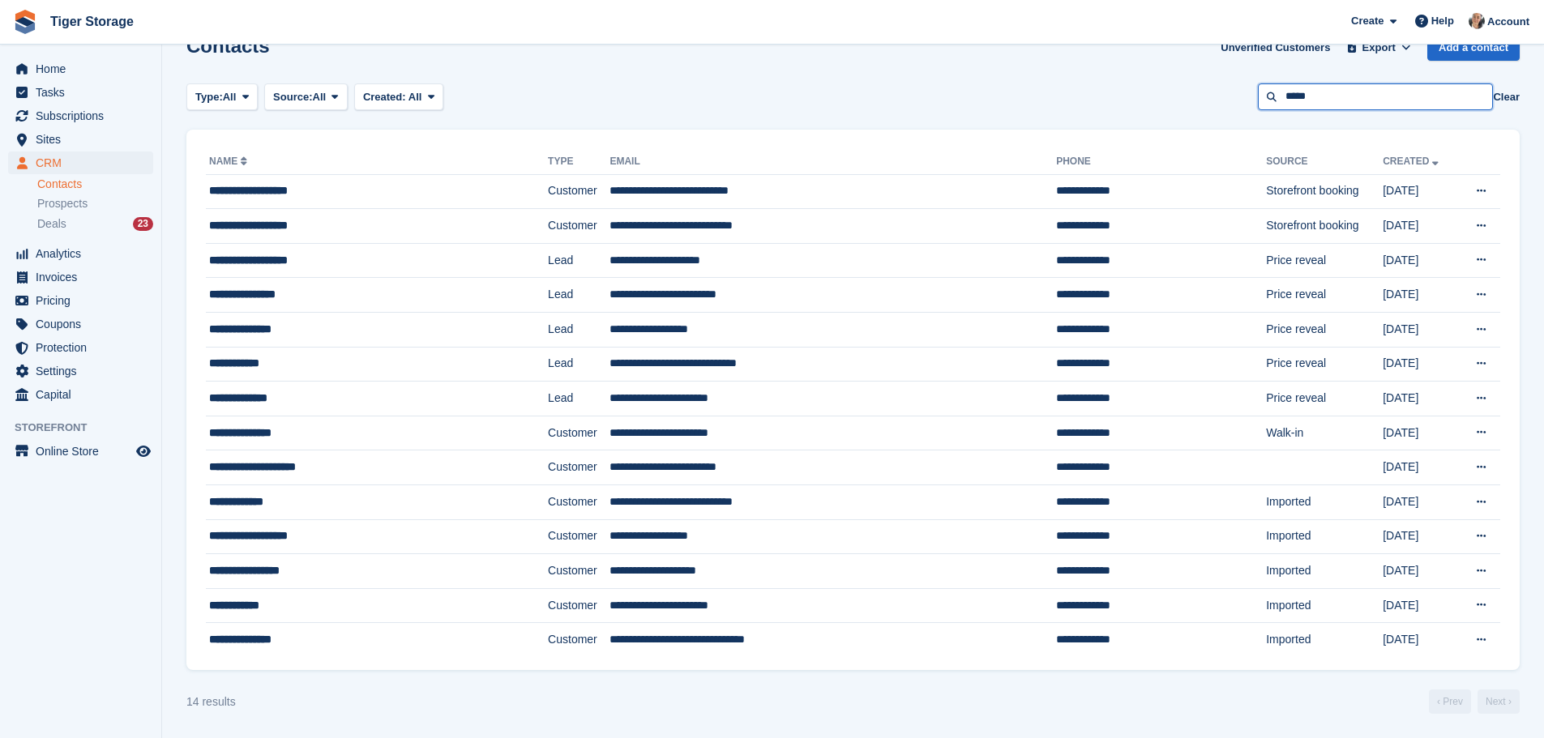
click at [1350, 95] on input "*****" at bounding box center [1375, 96] width 235 height 27
type input "*"
type input "****"
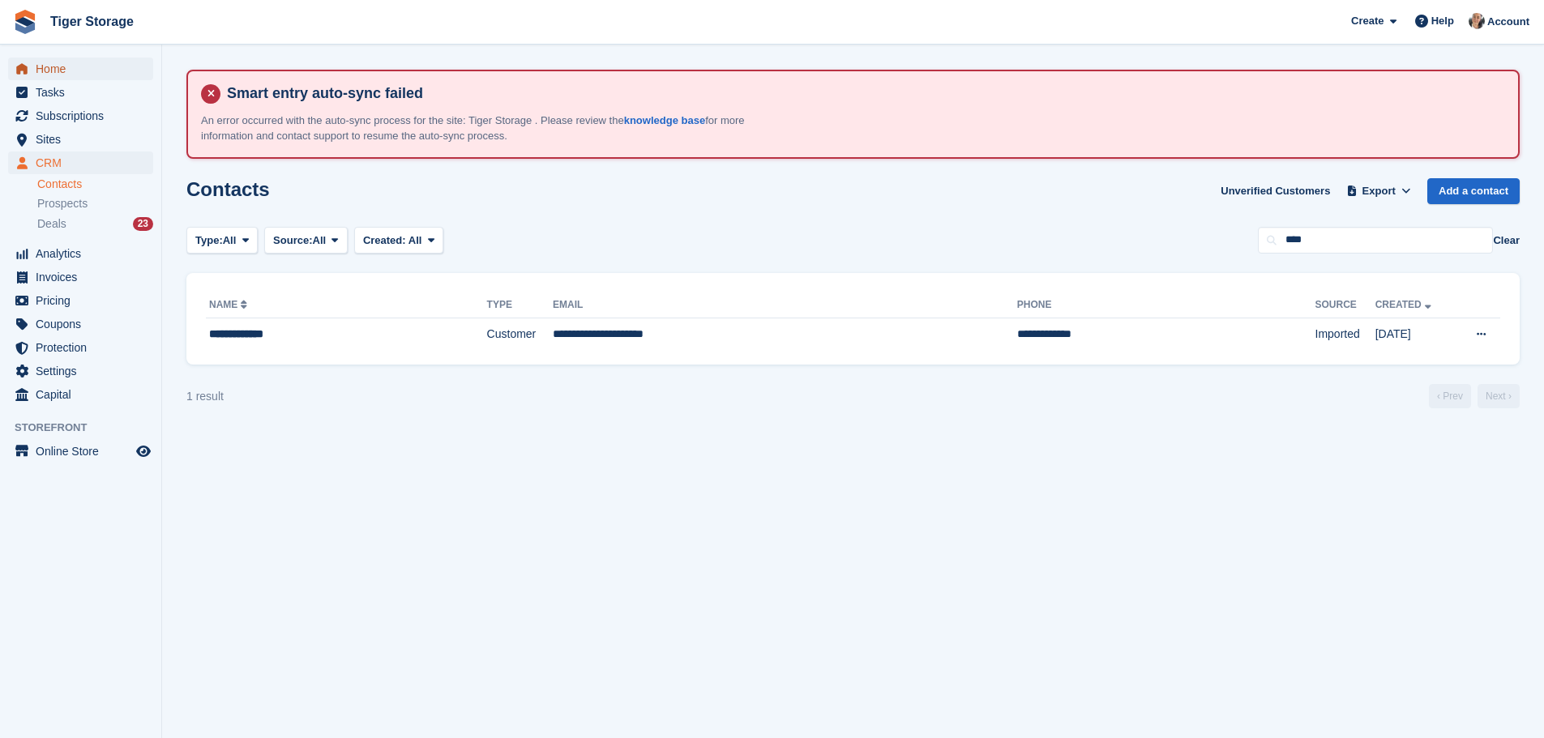
click at [98, 66] on span "Home" at bounding box center [84, 69] width 97 height 23
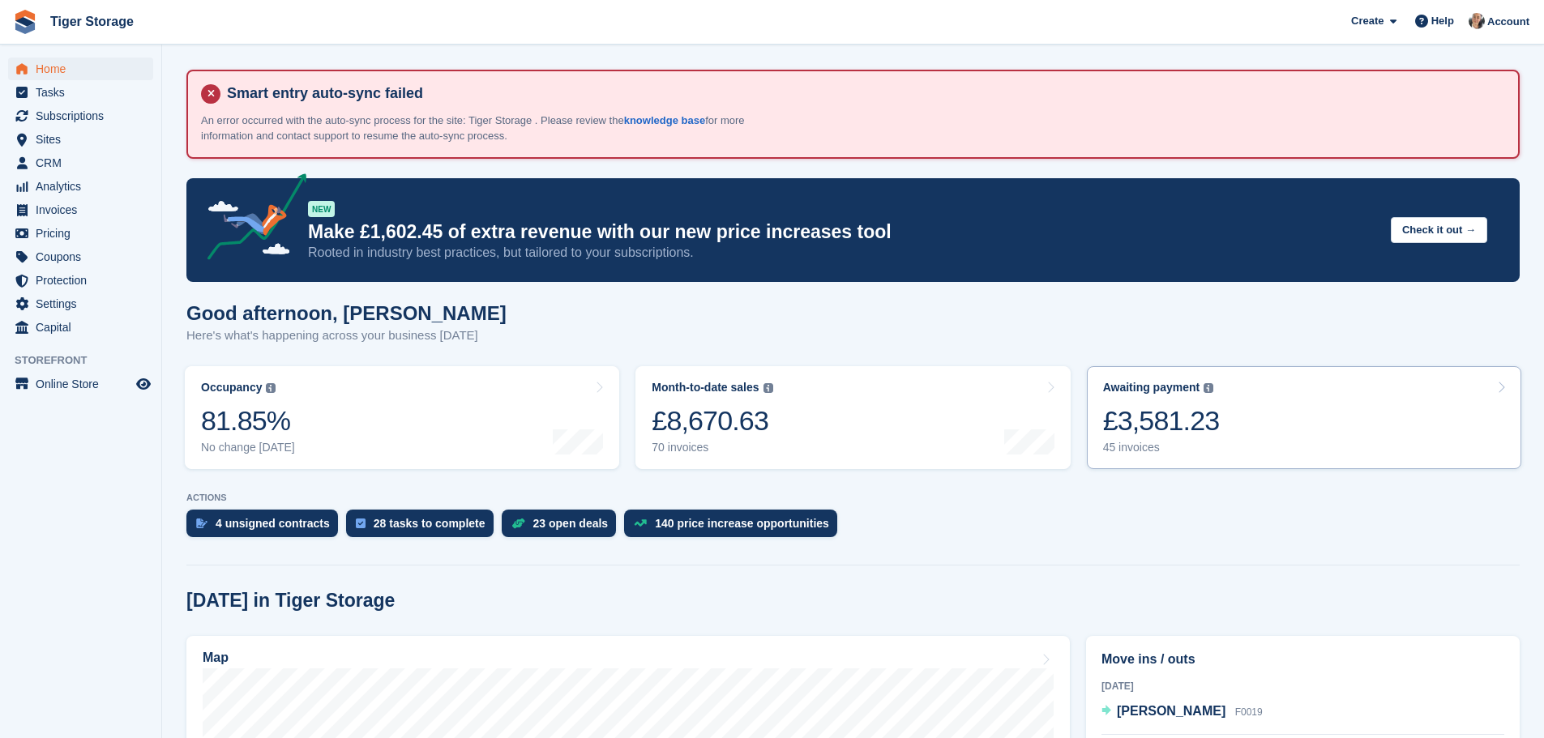
click at [1208, 405] on div "£3,581.23" at bounding box center [1161, 420] width 117 height 33
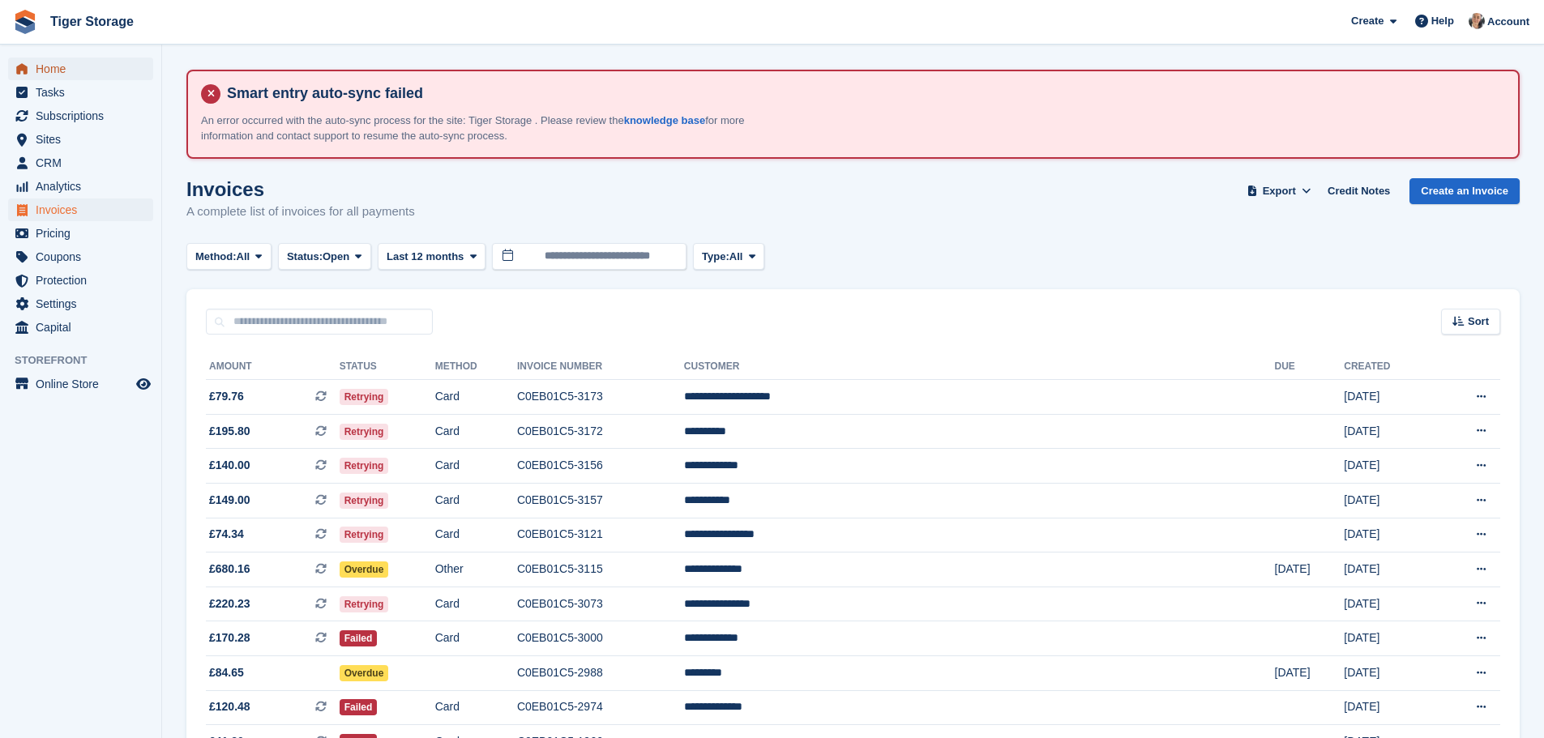
click at [56, 66] on span "Home" at bounding box center [84, 69] width 97 height 23
